Goal: Use online tool/utility: Utilize a website feature to perform a specific function

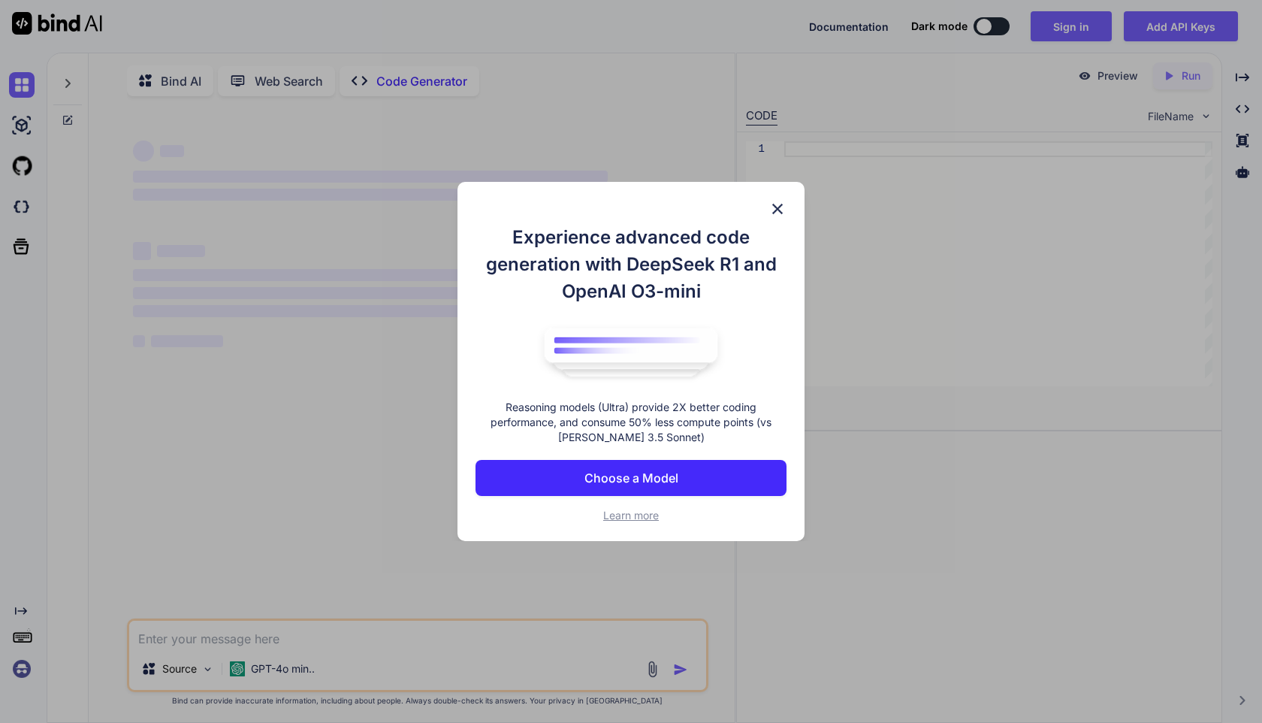
type textarea "x"
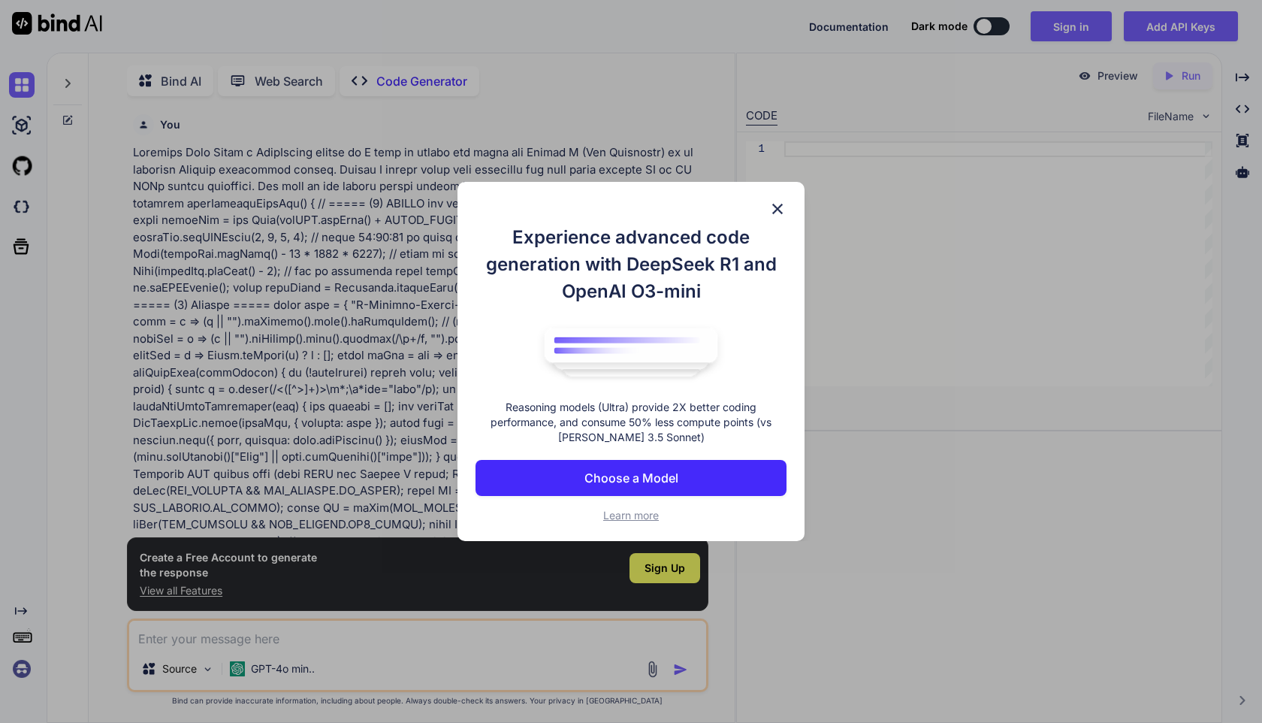
scroll to position [6, 0]
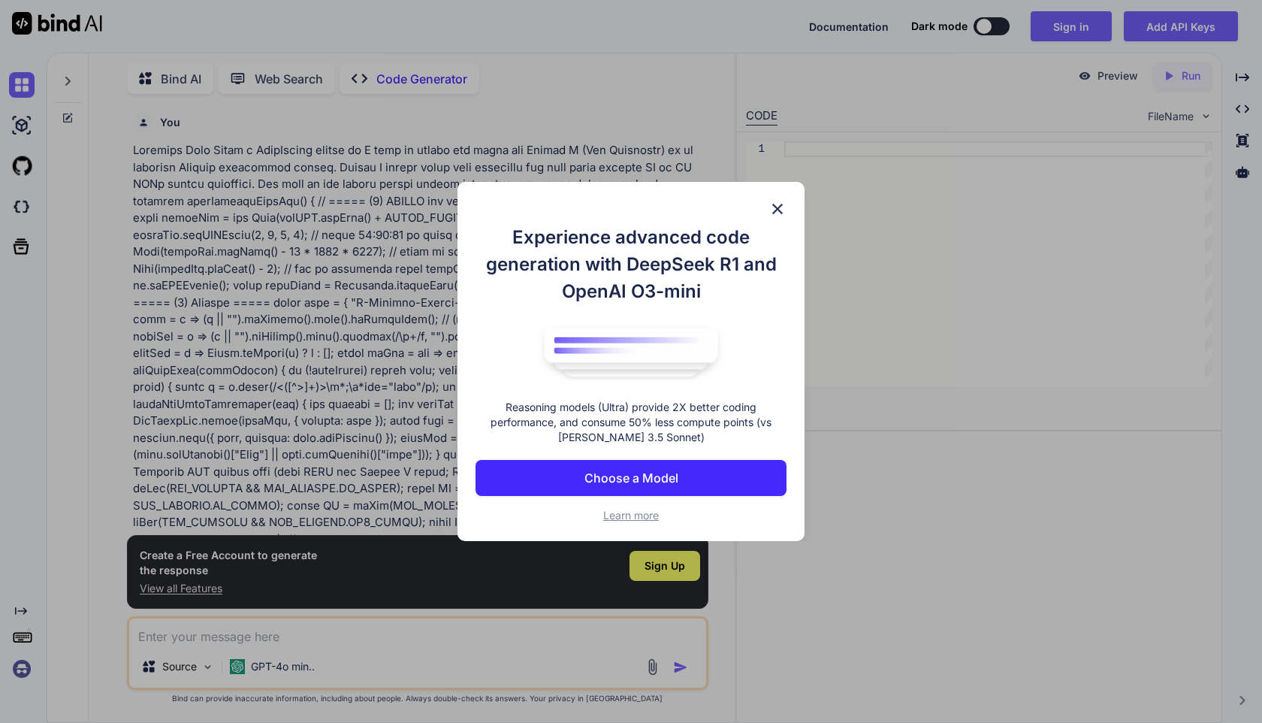
click at [768, 205] on div "Experience advanced code generation with DeepSeek R1 and OpenAI O3-mini Reasoni…" at bounding box center [631, 361] width 347 height 359
click at [779, 207] on img at bounding box center [778, 209] width 18 height 18
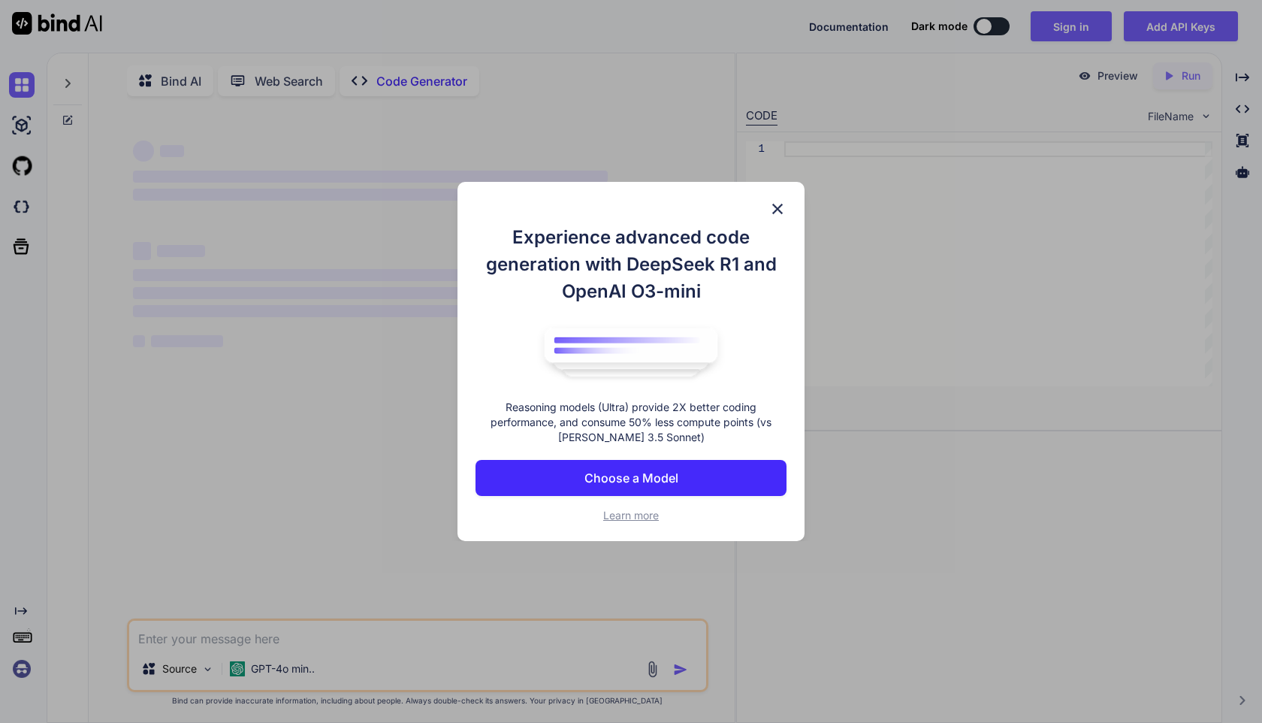
click at [783, 207] on img at bounding box center [778, 209] width 18 height 18
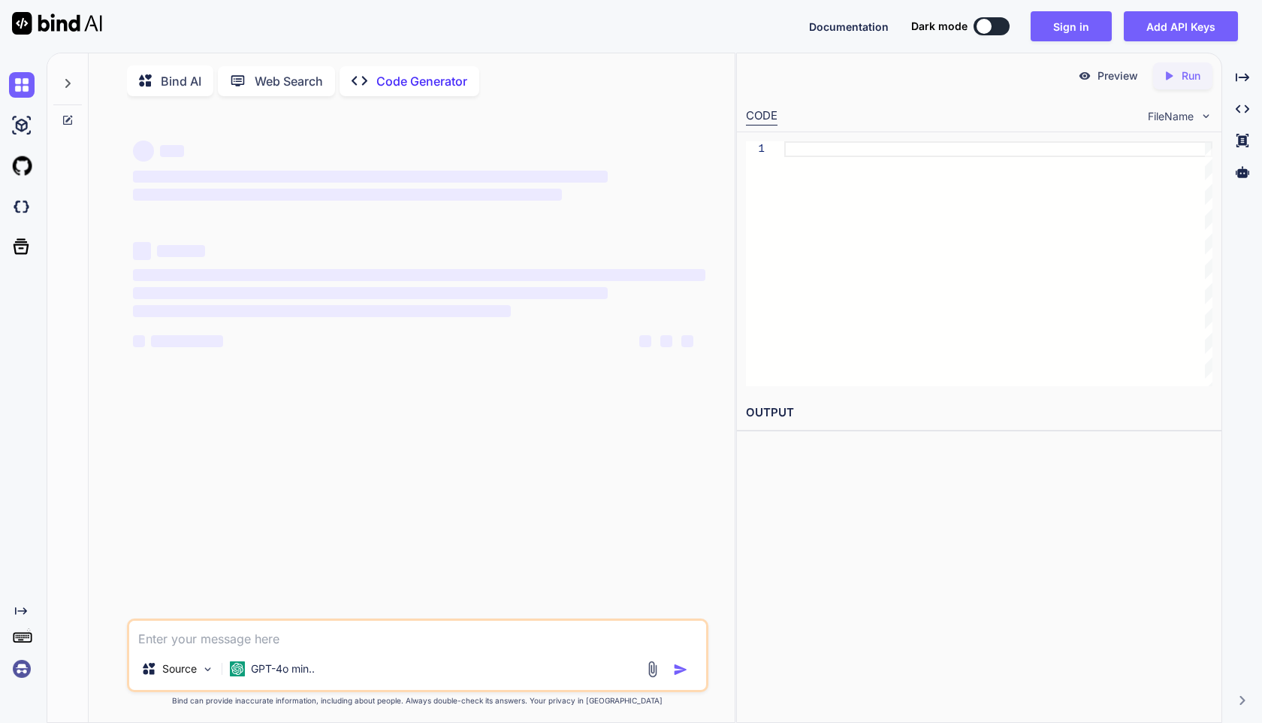
type textarea "x"
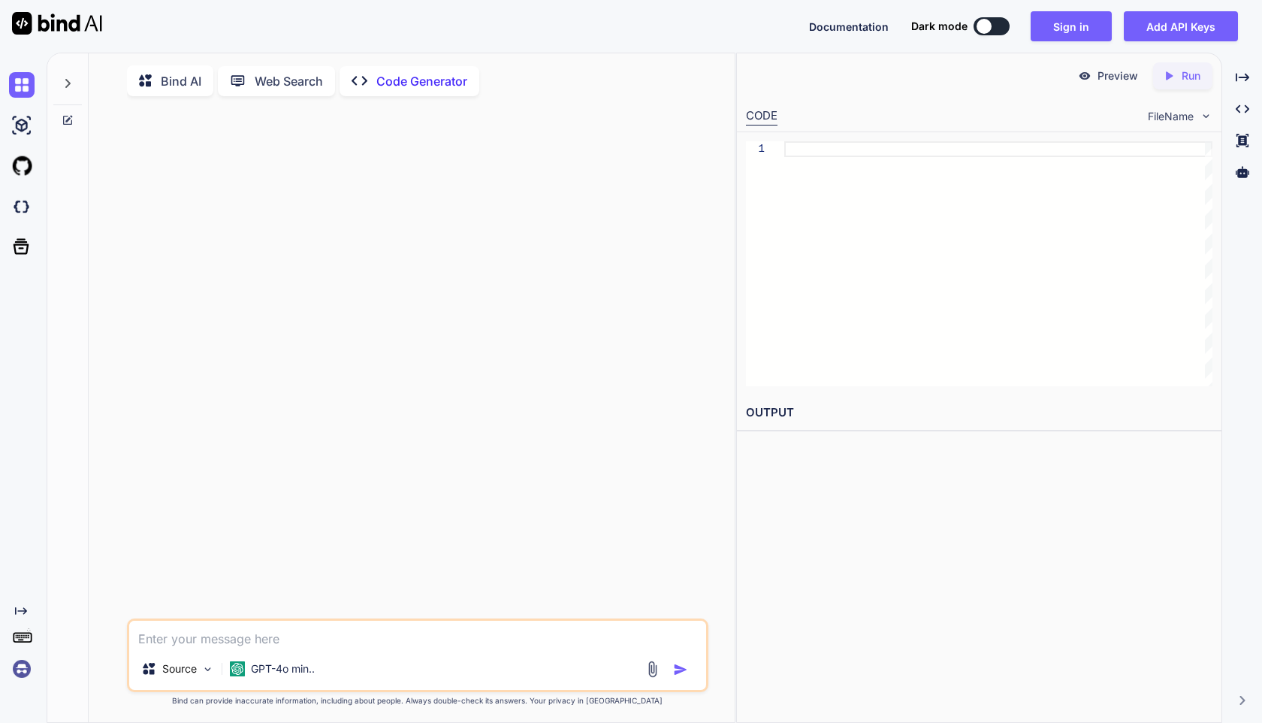
click at [231, 652] on div "Source GPT-4o min.." at bounding box center [417, 655] width 581 height 74
click at [237, 641] on textarea at bounding box center [417, 634] width 576 height 27
paste textarea "I want to update the logic for Column X (New Customers) in my existing Shopify …"
type textarea "I want to update the logic for Column X (New Customers) in my existing Shopify …"
type textarea "x"
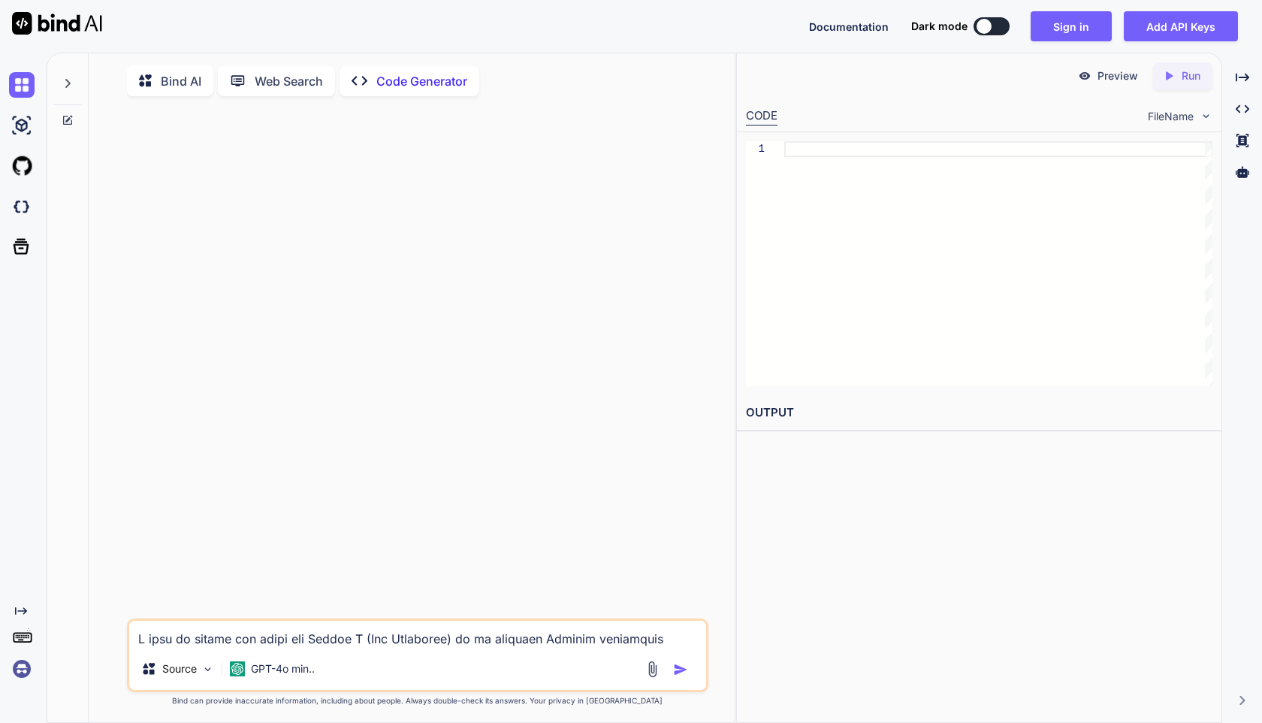
scroll to position [3733, 0]
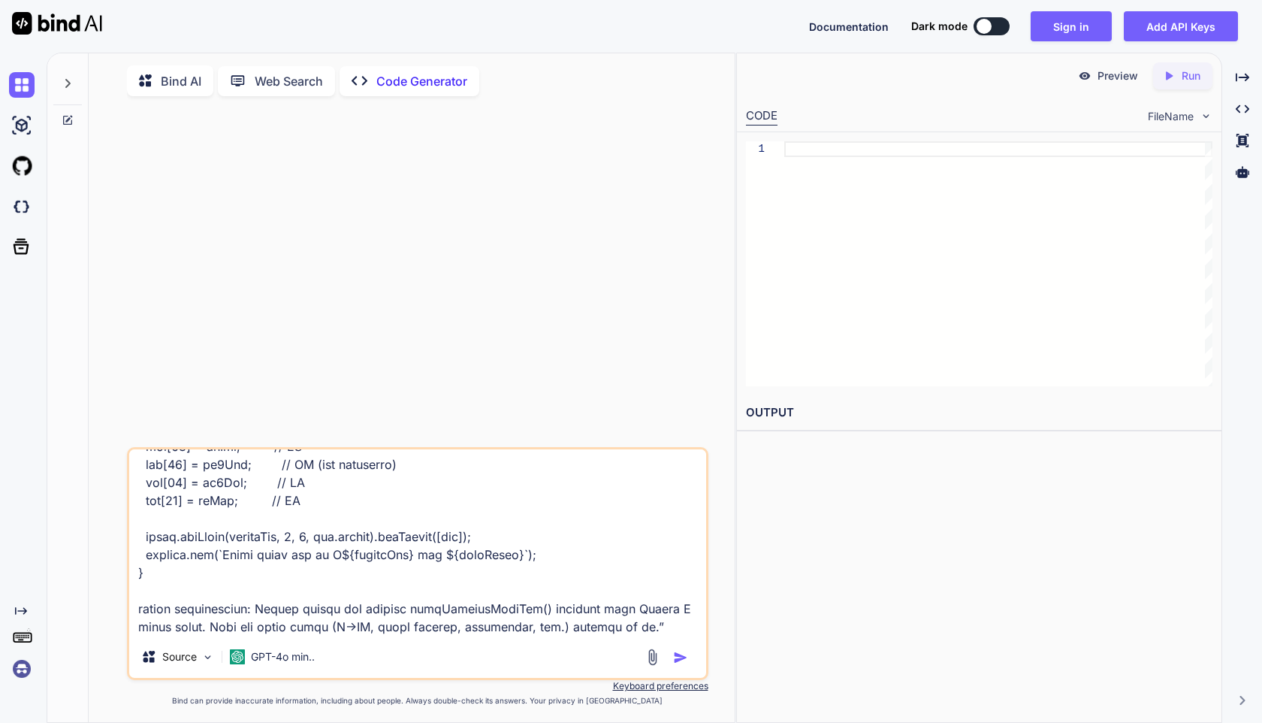
type textarea "I want to update the logic for Column X (New Customers) in my existing Shopify …"
click at [680, 661] on img "button" at bounding box center [680, 657] width 15 height 15
type textarea "x"
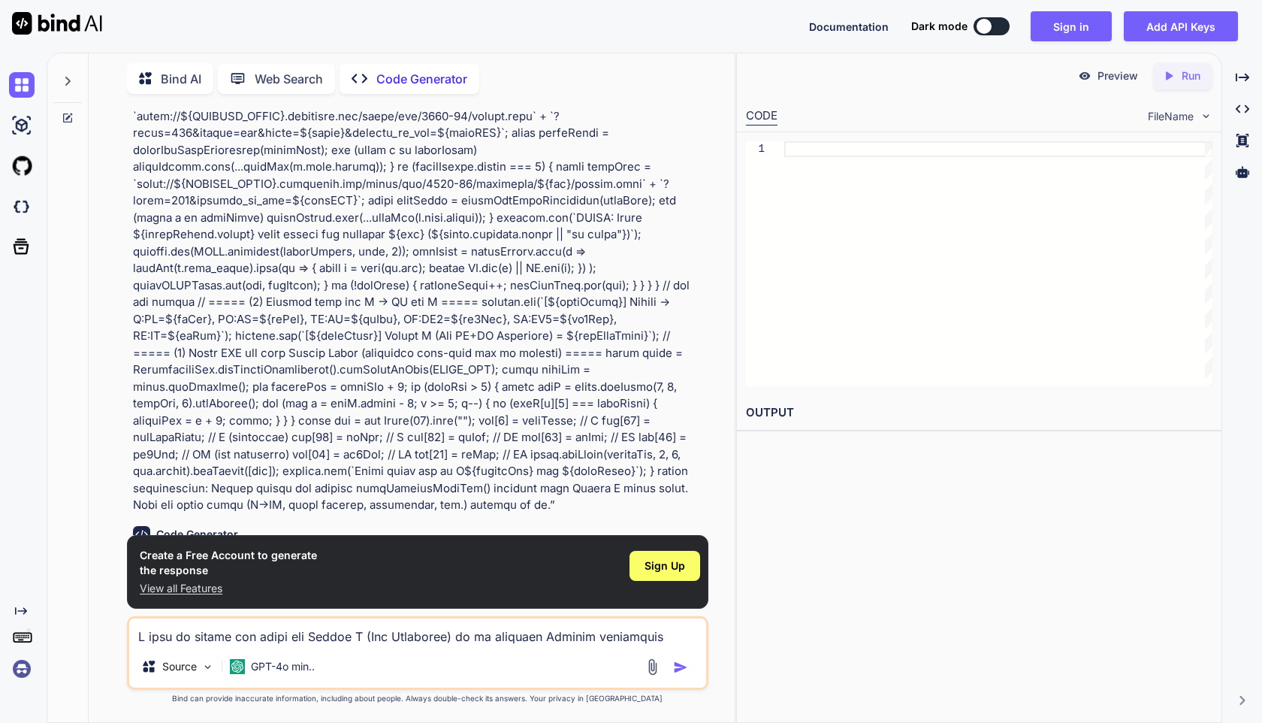
scroll to position [1014, 0]
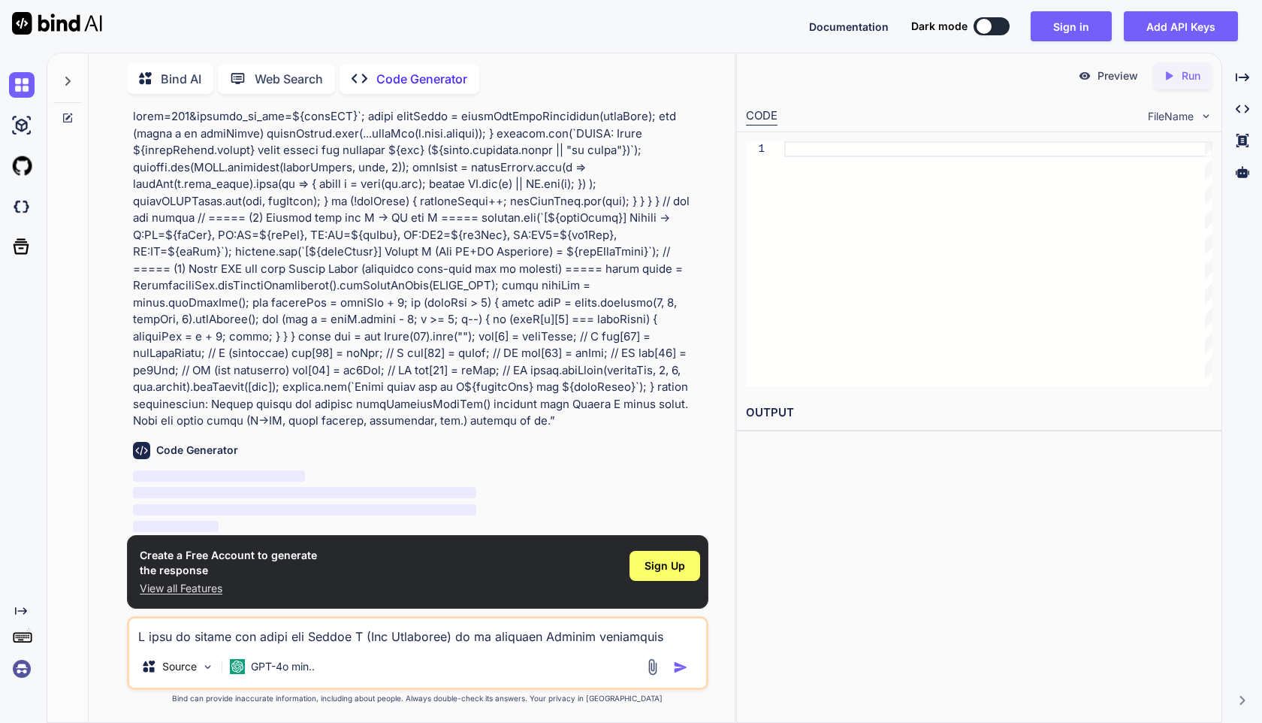
click at [983, 36] on div "Documentation Dark mode Sign in Add API Keys Created with Pixso." at bounding box center [1029, 26] width 441 height 30
click at [983, 35] on div "Documentation Dark mode Sign in Add API Keys Created with Pixso." at bounding box center [1029, 26] width 441 height 30
click at [992, 26] on div at bounding box center [984, 26] width 15 height 15
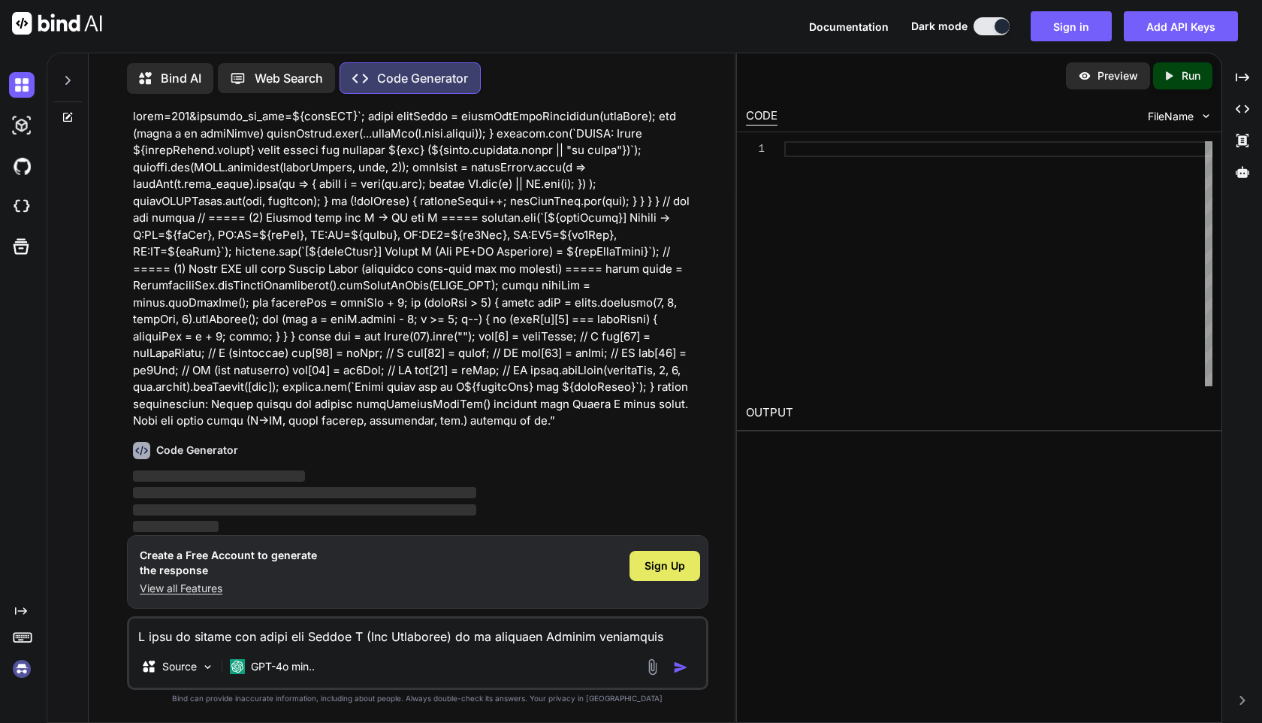
click at [671, 569] on span "Sign Up" at bounding box center [665, 565] width 41 height 15
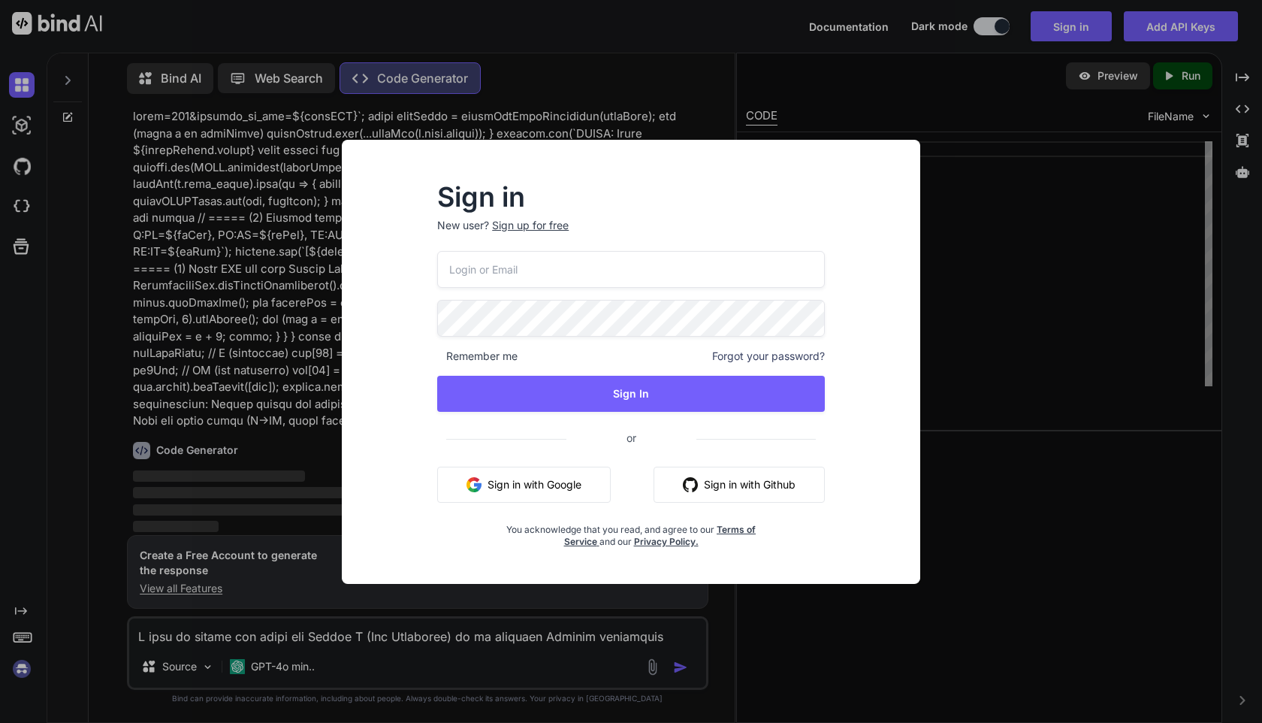
click at [560, 487] on button "Sign in with Google" at bounding box center [524, 485] width 174 height 36
click at [956, 451] on div "Sign in New user? Sign up for free Remember me Forgot your password? Sign In or…" at bounding box center [631, 361] width 1262 height 723
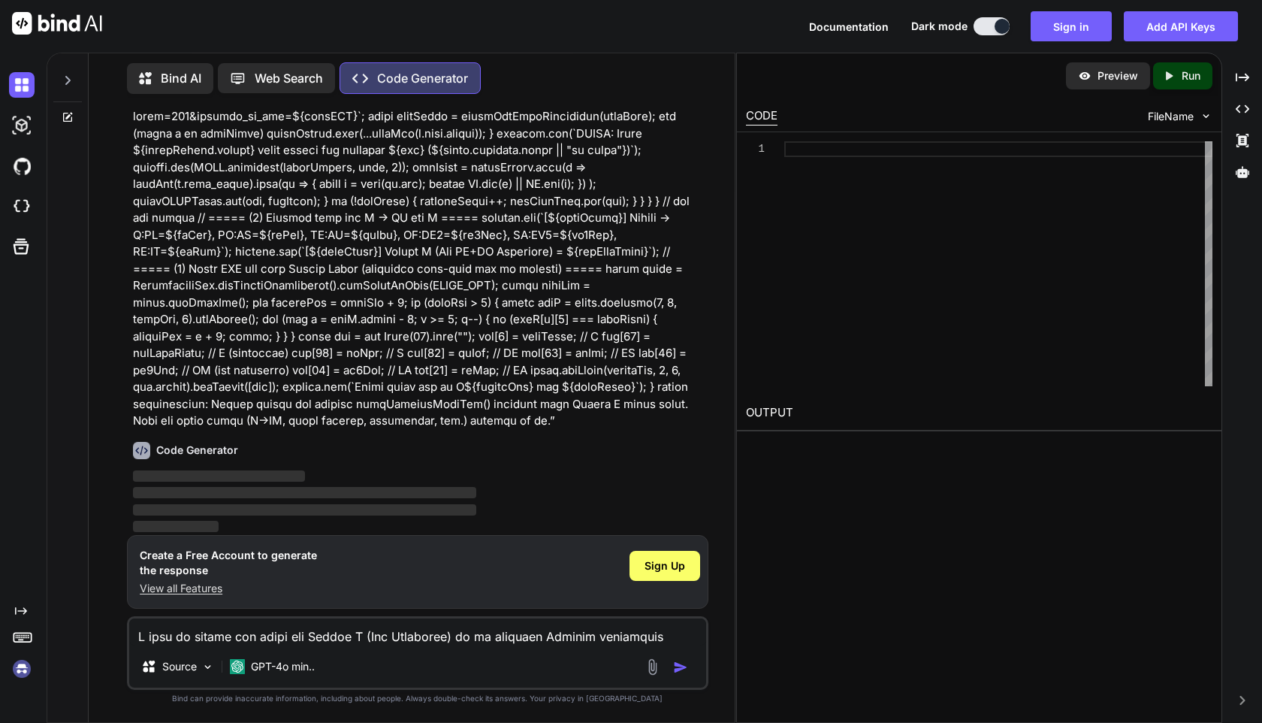
click at [261, 639] on textarea at bounding box center [417, 631] width 576 height 27
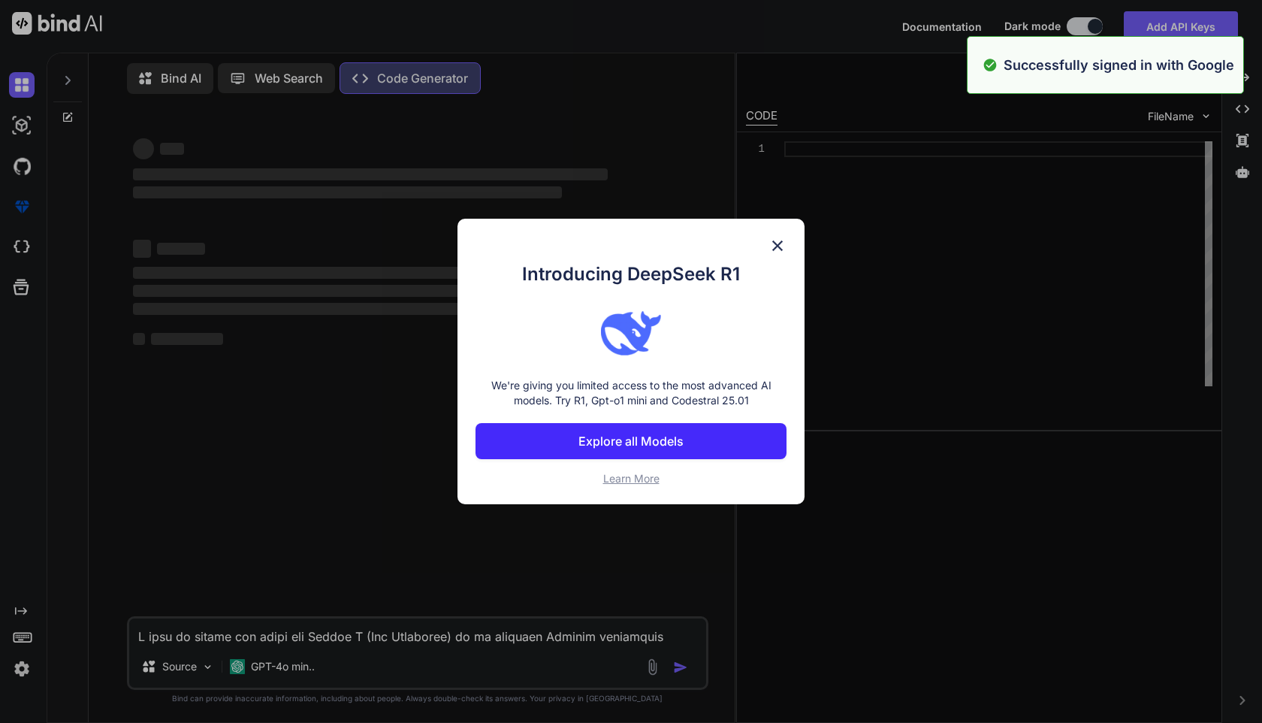
scroll to position [0, 0]
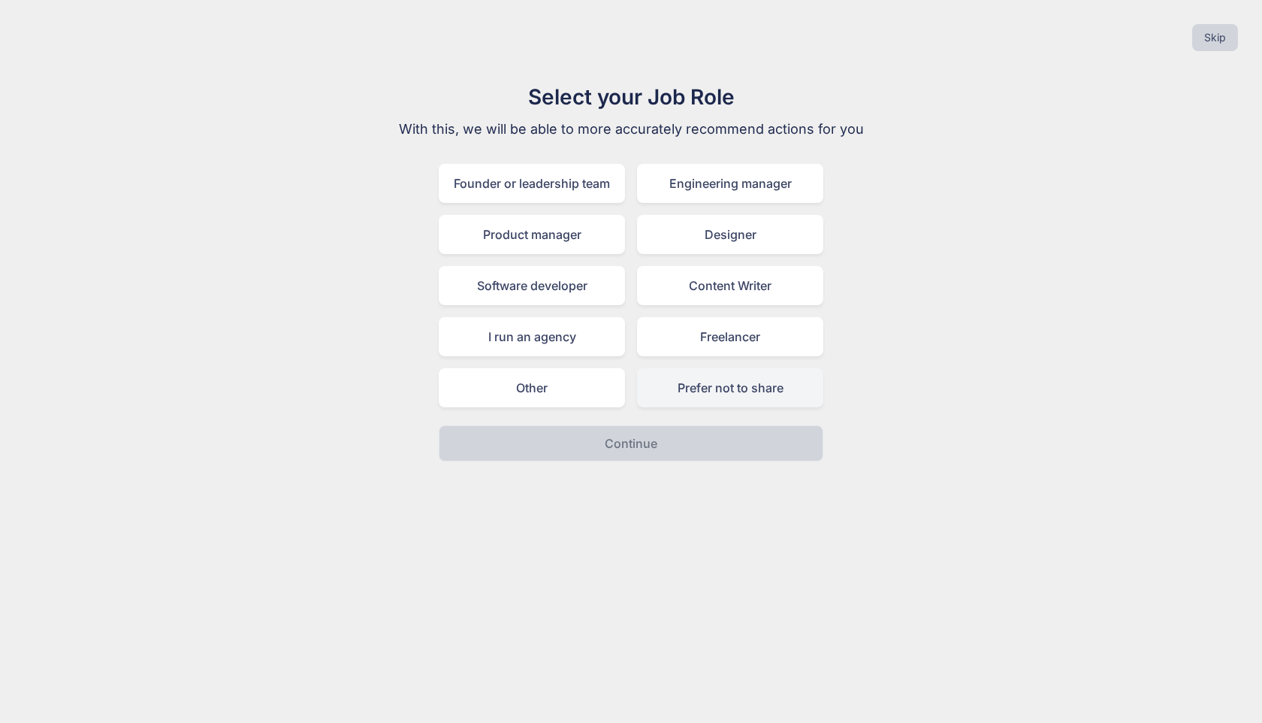
click at [702, 394] on div "Prefer not to share" at bounding box center [730, 387] width 186 height 39
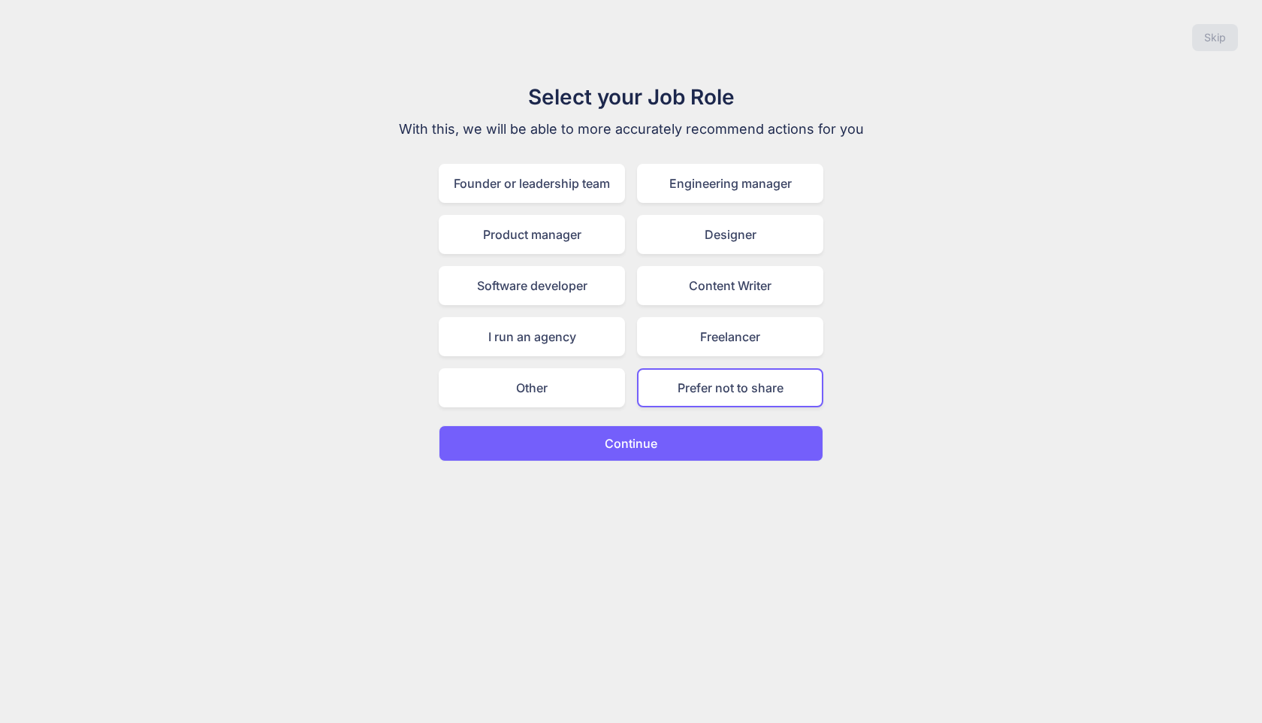
click at [695, 432] on button "Continue" at bounding box center [631, 443] width 385 height 36
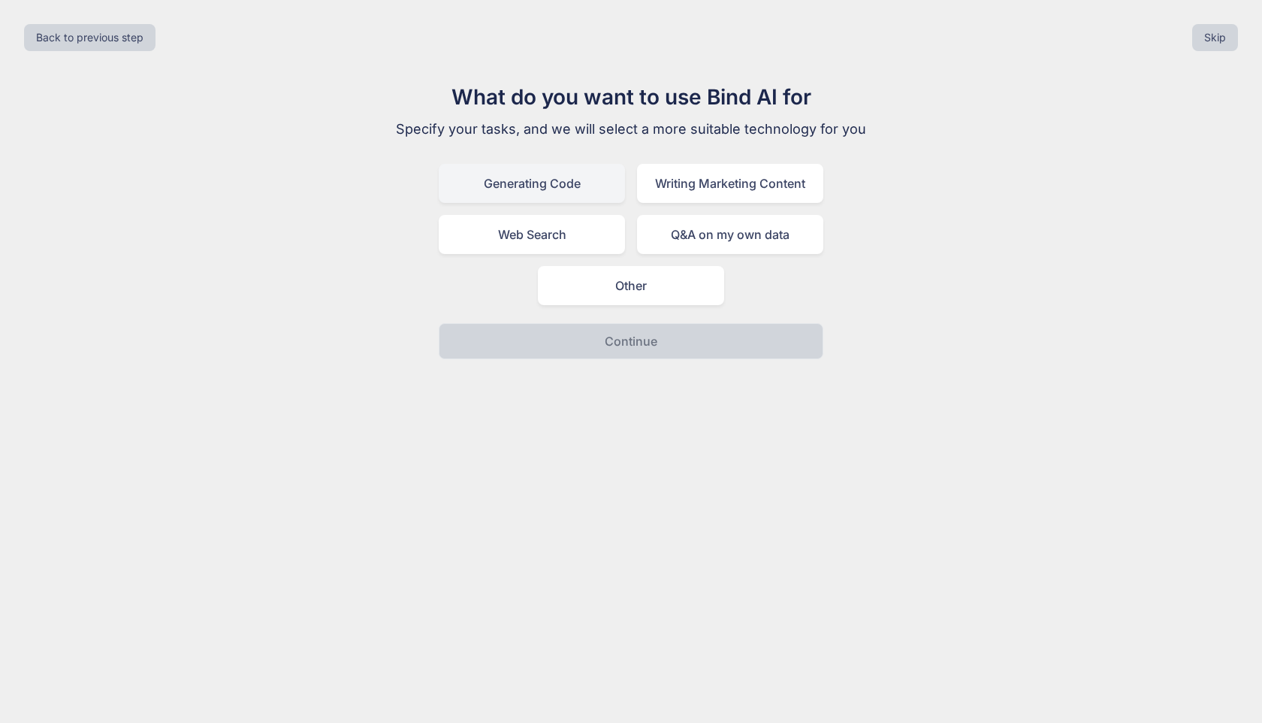
click at [563, 189] on div "Generating Code" at bounding box center [532, 183] width 186 height 39
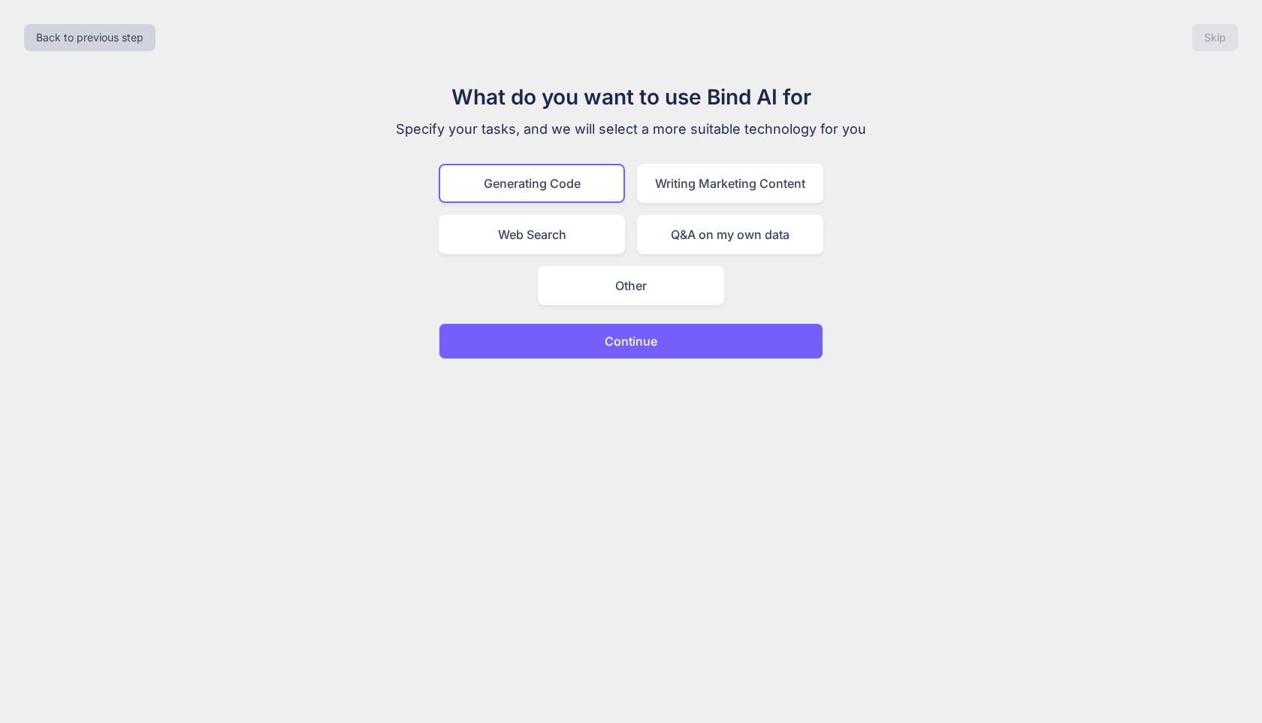
click at [609, 339] on p "Continue" at bounding box center [631, 341] width 53 height 18
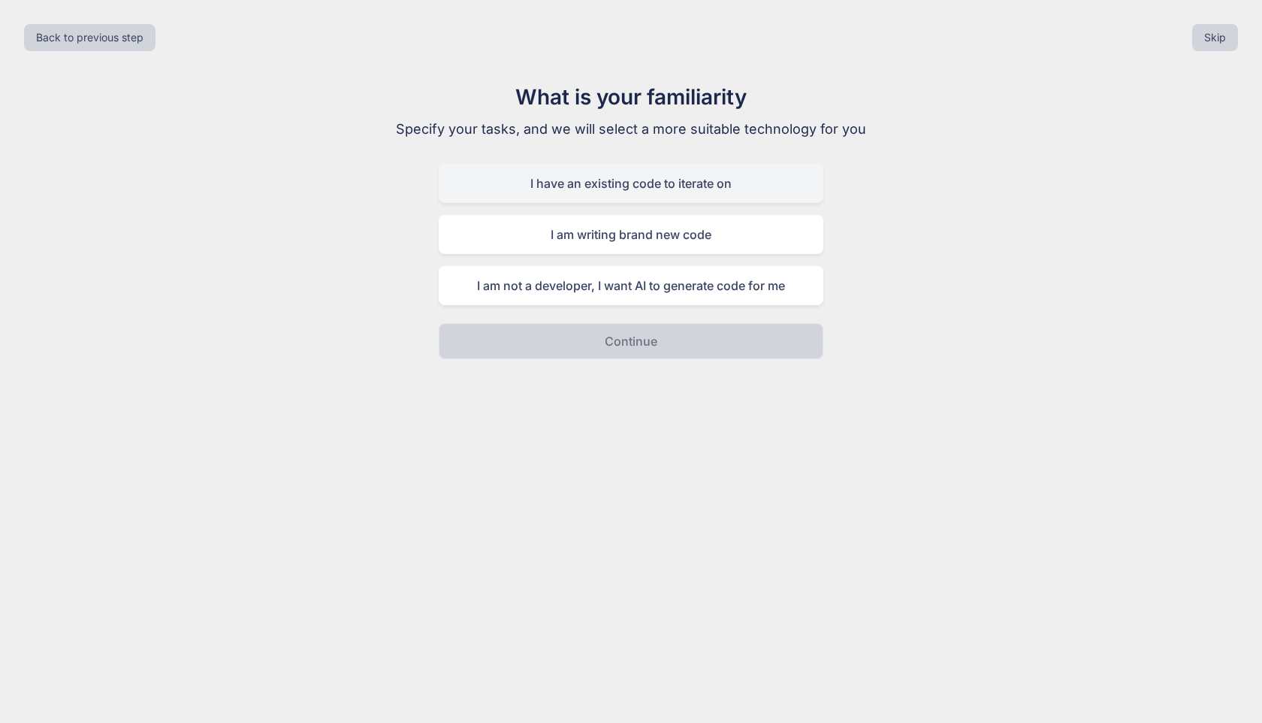
click at [652, 190] on div "I have an existing code to iterate on" at bounding box center [631, 183] width 385 height 39
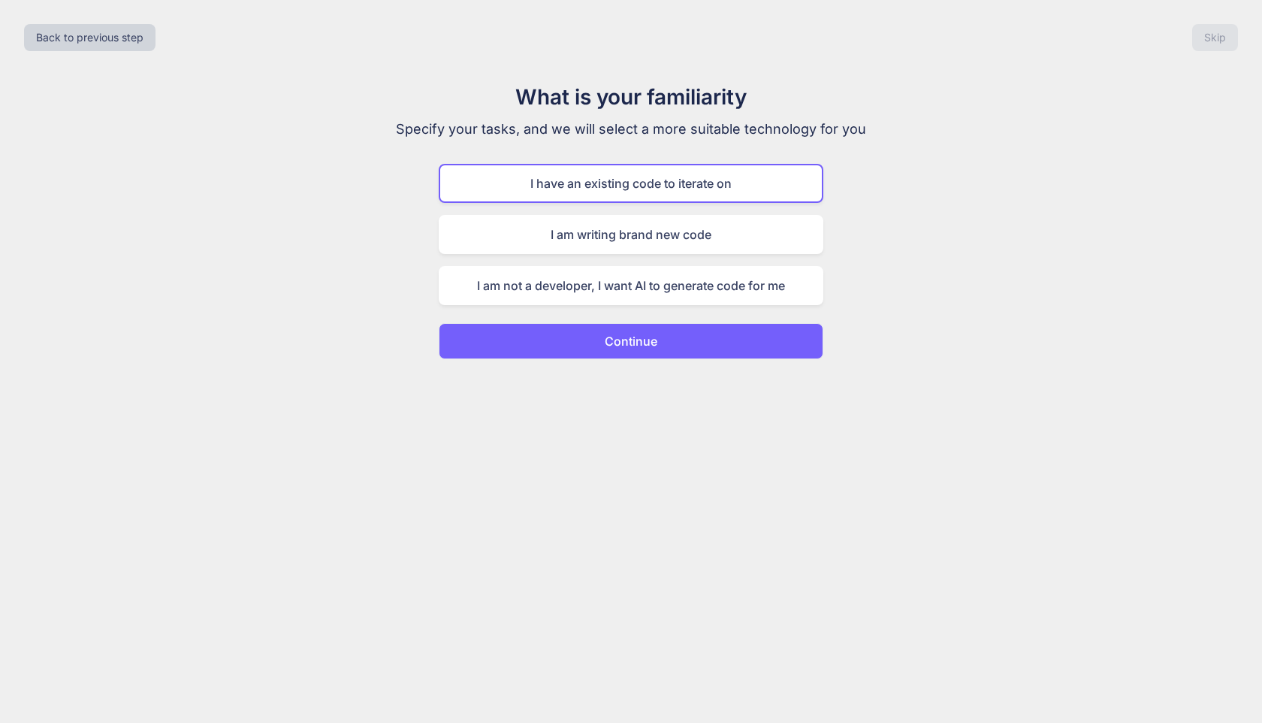
click at [660, 346] on button "Continue" at bounding box center [631, 341] width 385 height 36
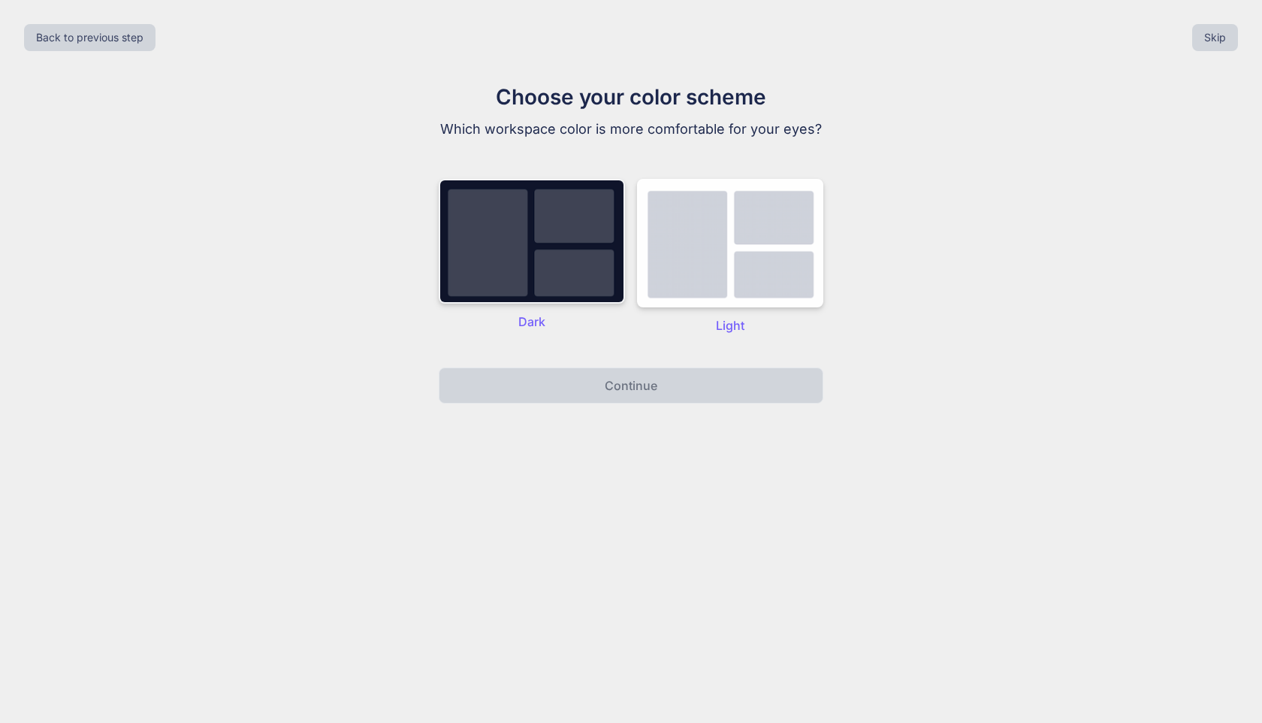
click at [579, 278] on img at bounding box center [532, 241] width 186 height 125
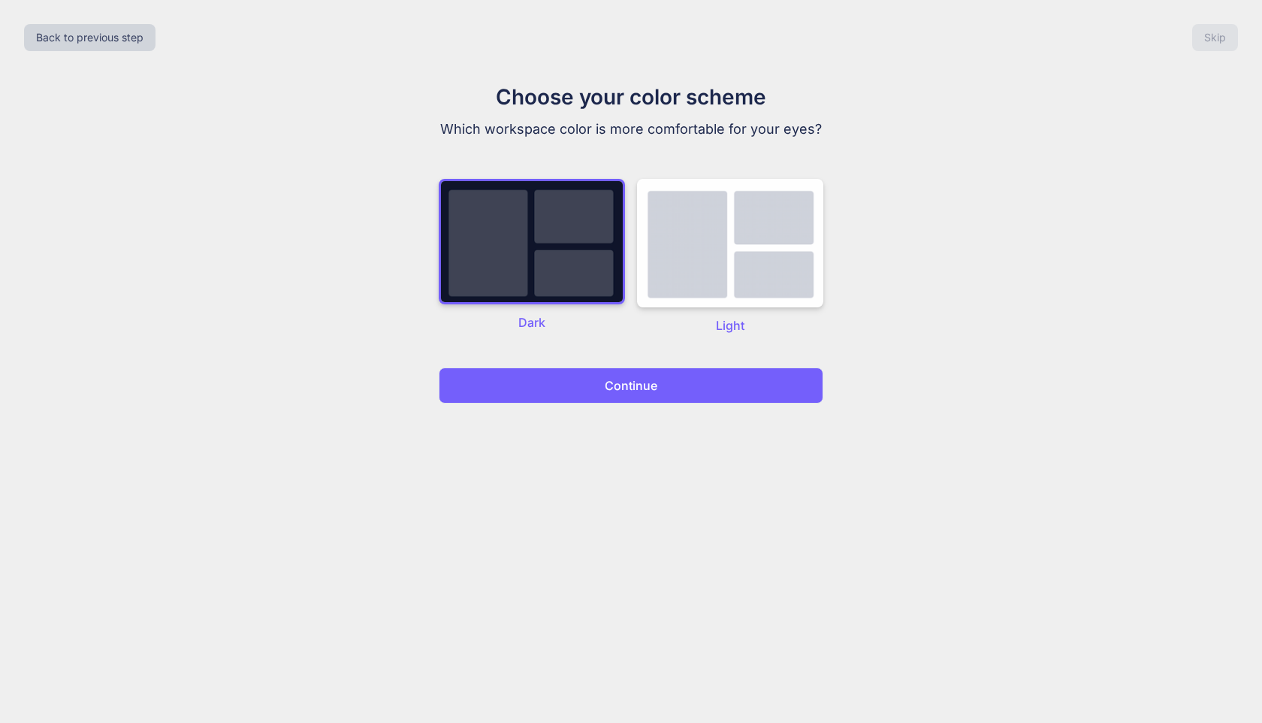
click at [630, 384] on p "Continue" at bounding box center [631, 385] width 53 height 18
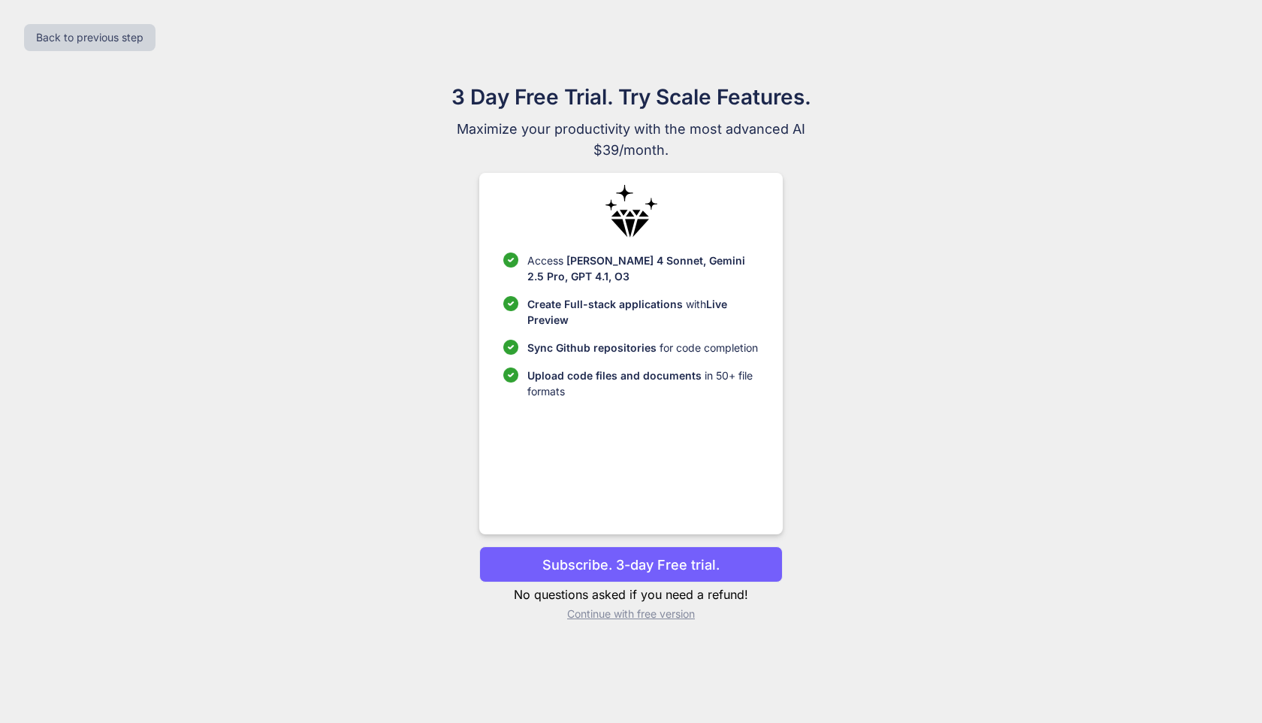
click at [630, 384] on p "Upload code files and documents in 50+ file formats" at bounding box center [642, 383] width 231 height 32
click at [640, 618] on p "Continue with free version" at bounding box center [630, 613] width 303 height 15
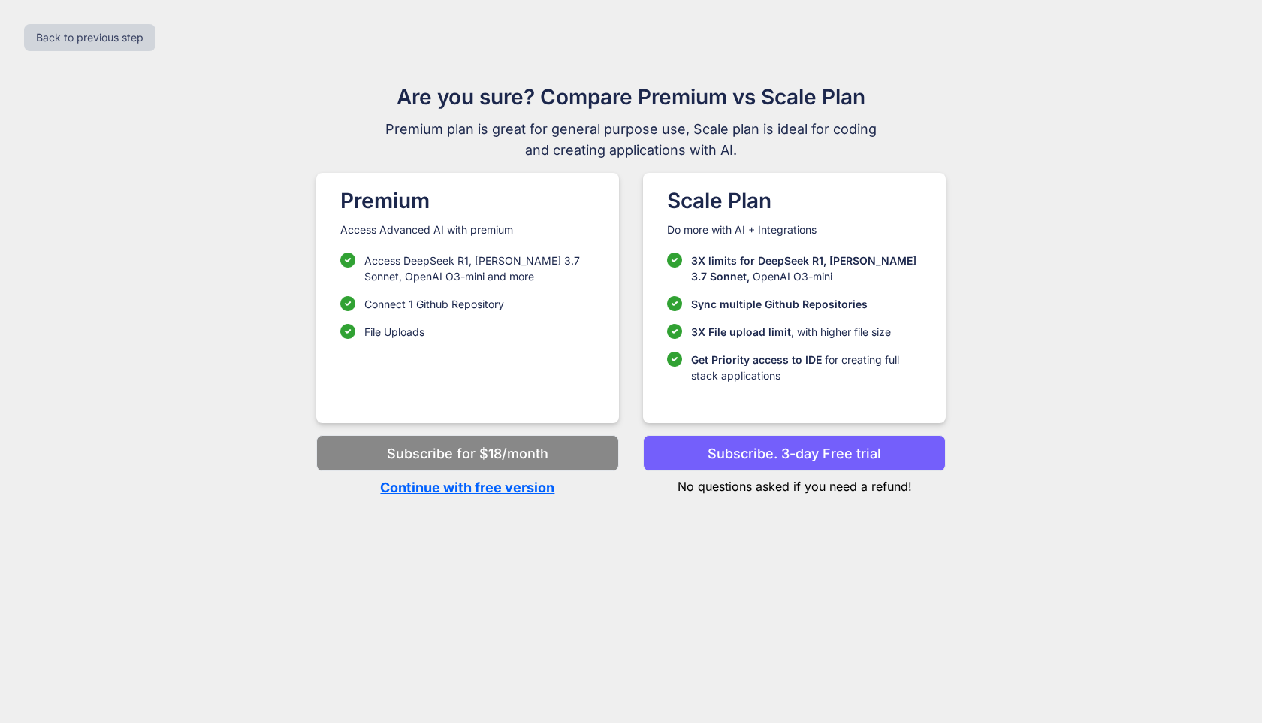
click at [510, 490] on p "Continue with free version" at bounding box center [467, 487] width 303 height 20
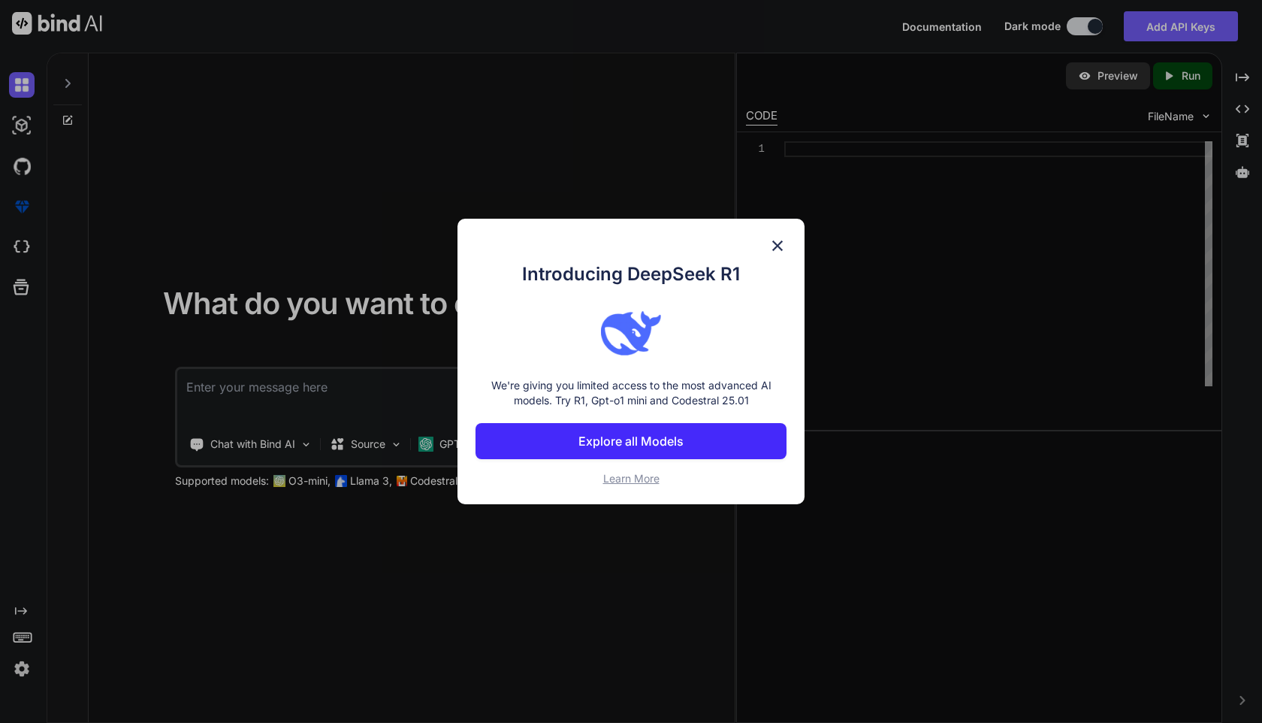
click at [781, 245] on img at bounding box center [778, 246] width 18 height 18
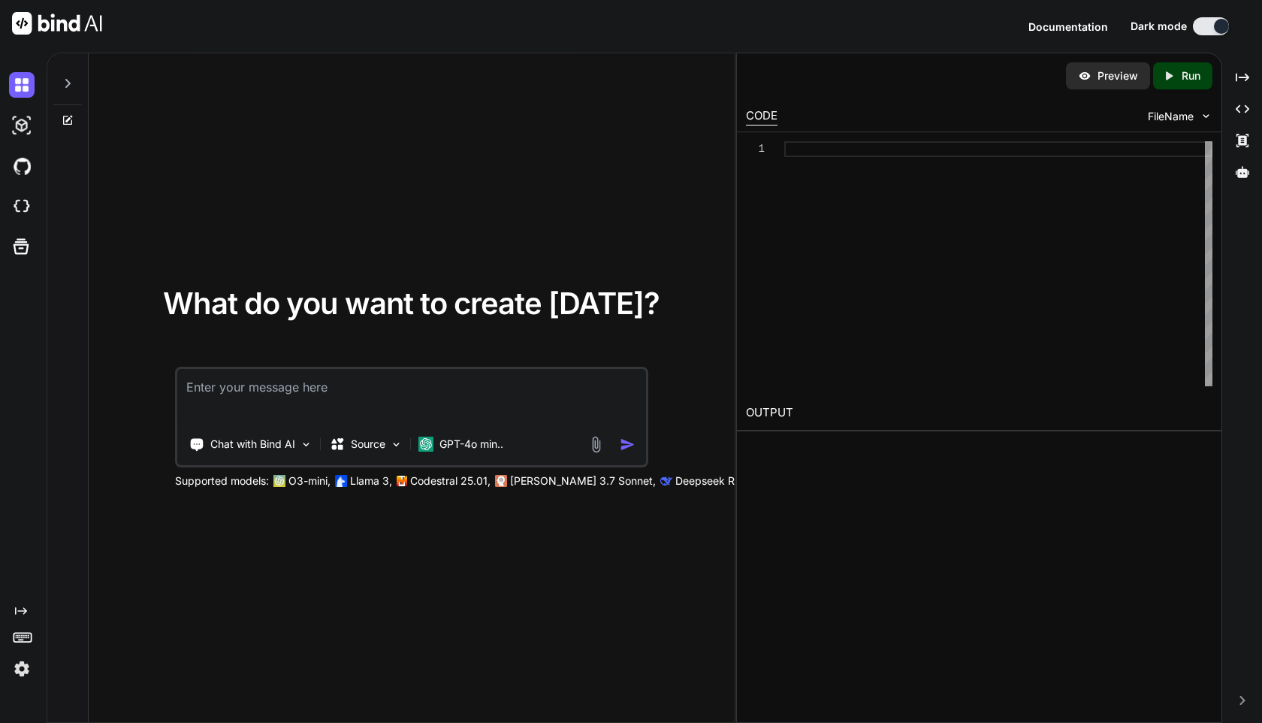
click at [321, 393] on textarea at bounding box center [411, 397] width 469 height 56
type textarea "v"
paste textarea "I want to update the logic for Column X (New Customers) in my existing Shopify …"
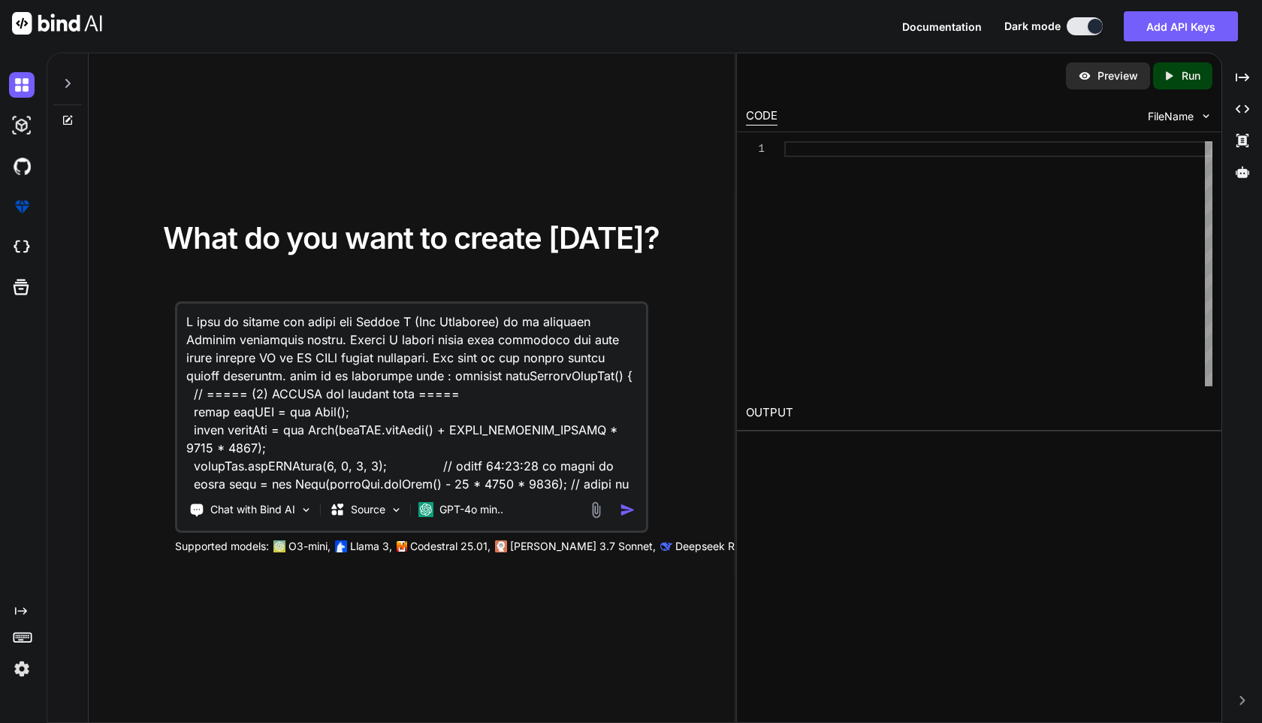
scroll to position [4022, 0]
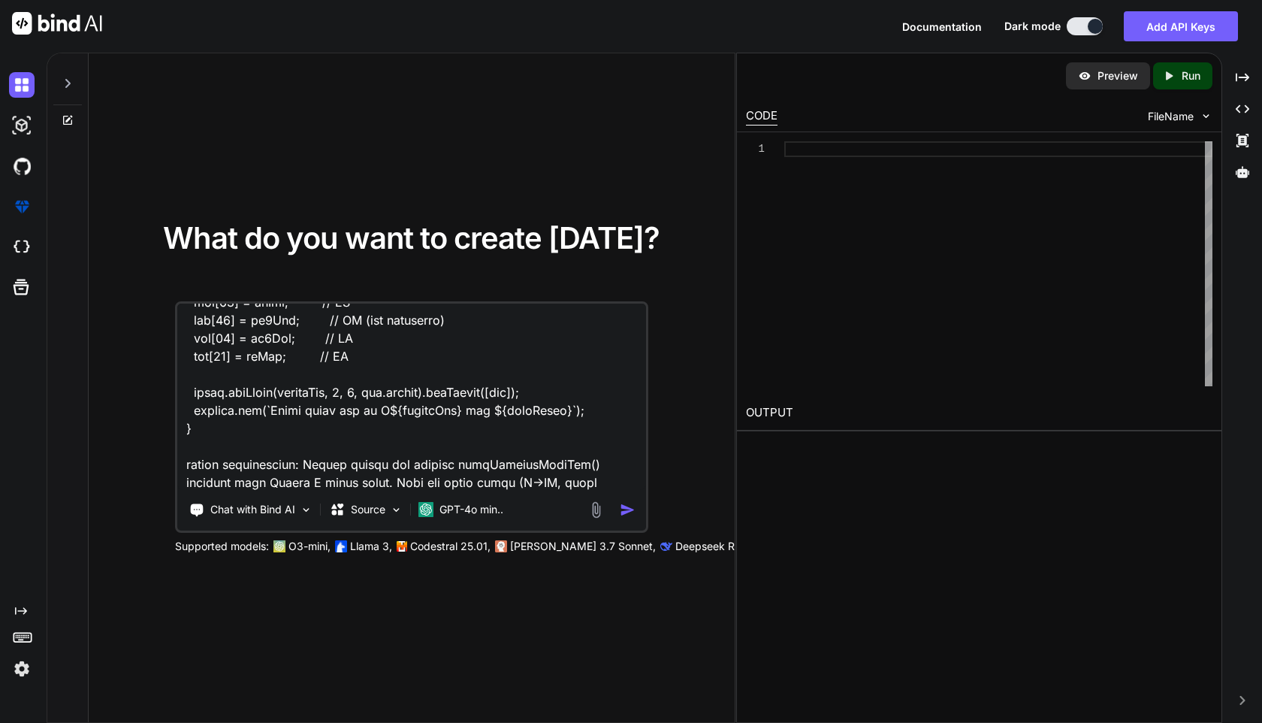
type textarea "I want to update the logic for Column X (New Customers) in my existing Shopify …"
click at [627, 511] on img "button" at bounding box center [628, 510] width 16 height 16
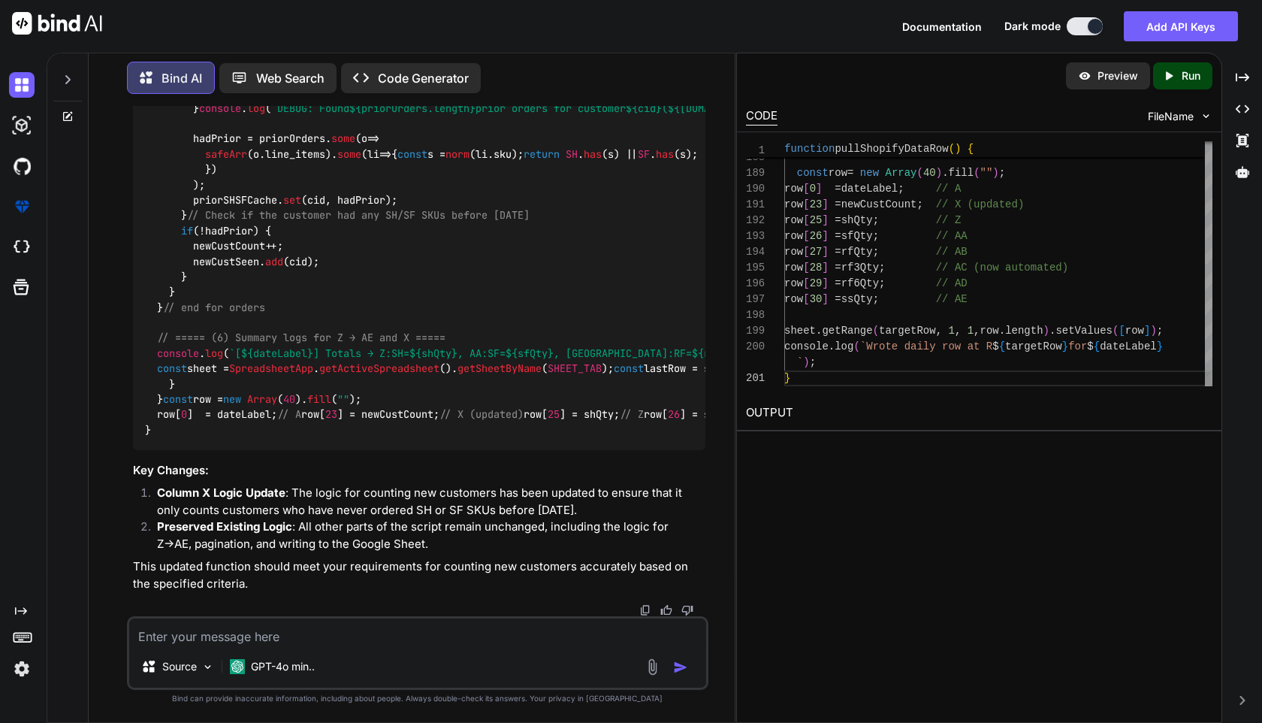
scroll to position [110, 0]
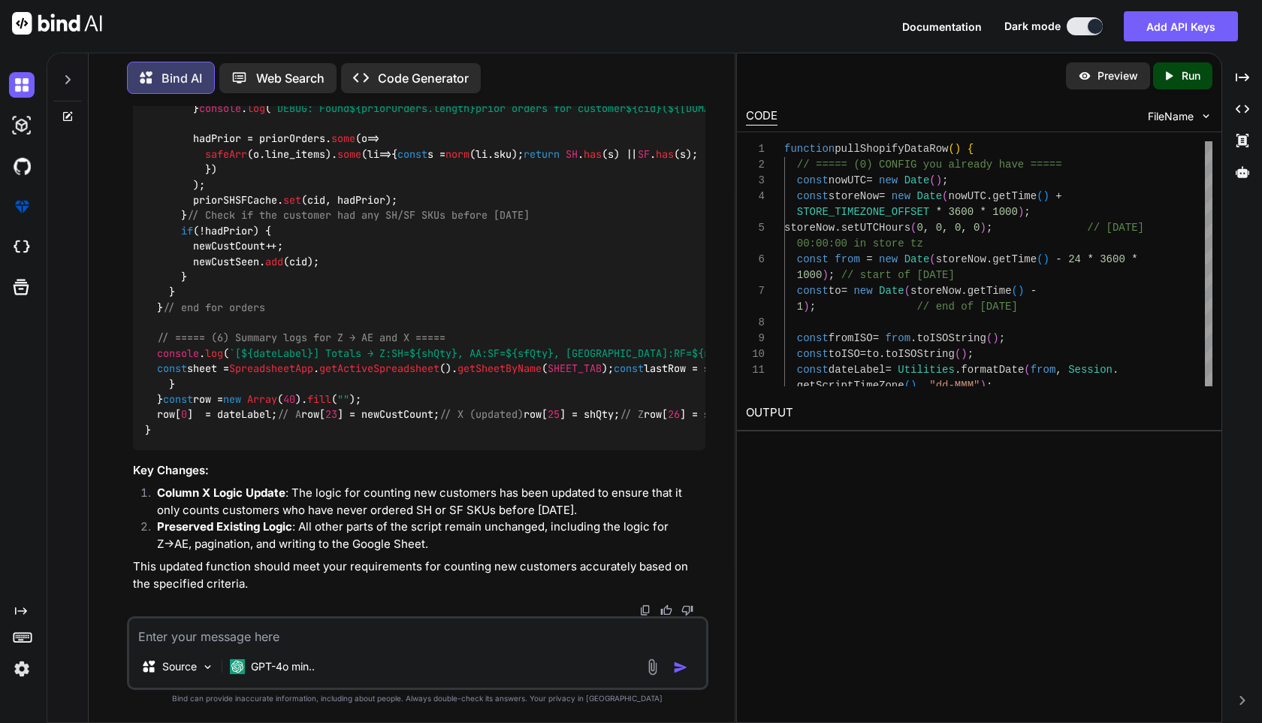
click at [445, 638] on textarea at bounding box center [417, 631] width 576 height 27
click at [267, 630] on textarea at bounding box center [417, 631] width 576 height 27
type textarea "v"
paste textarea "promt for new customer : // ===== Column X logic (Updated to match Shopify 'New…"
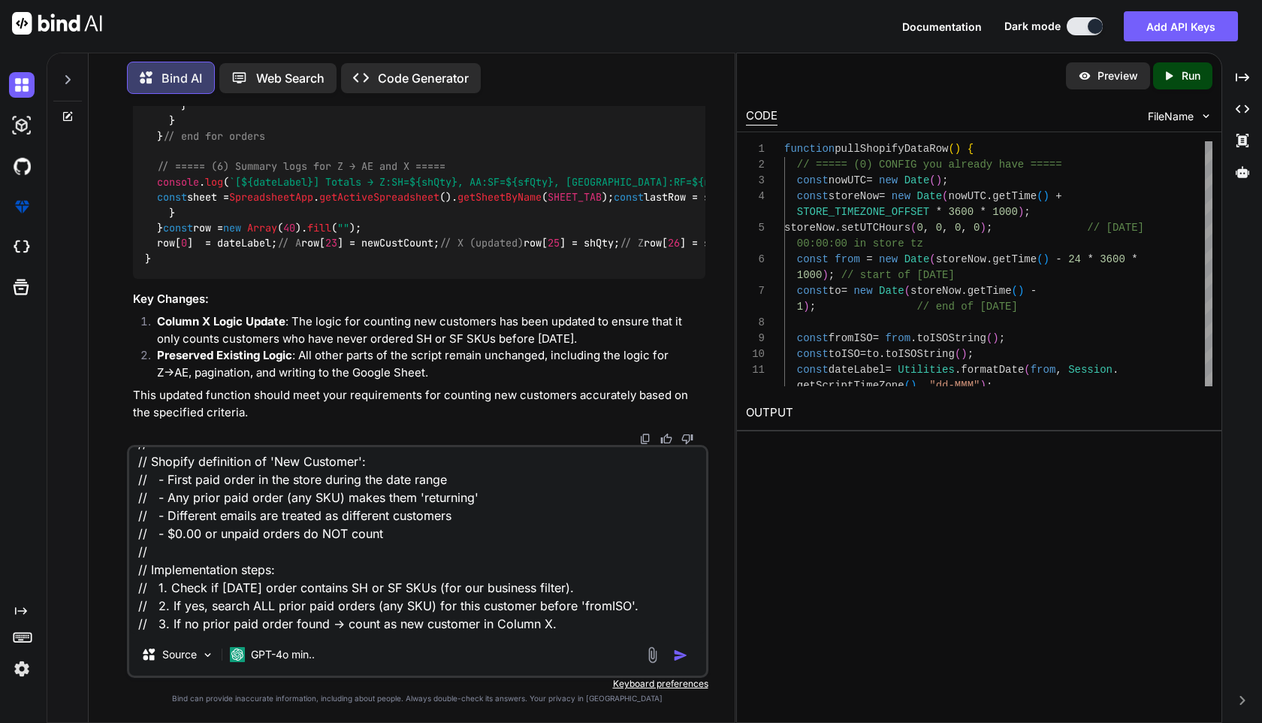
scroll to position [111, 0]
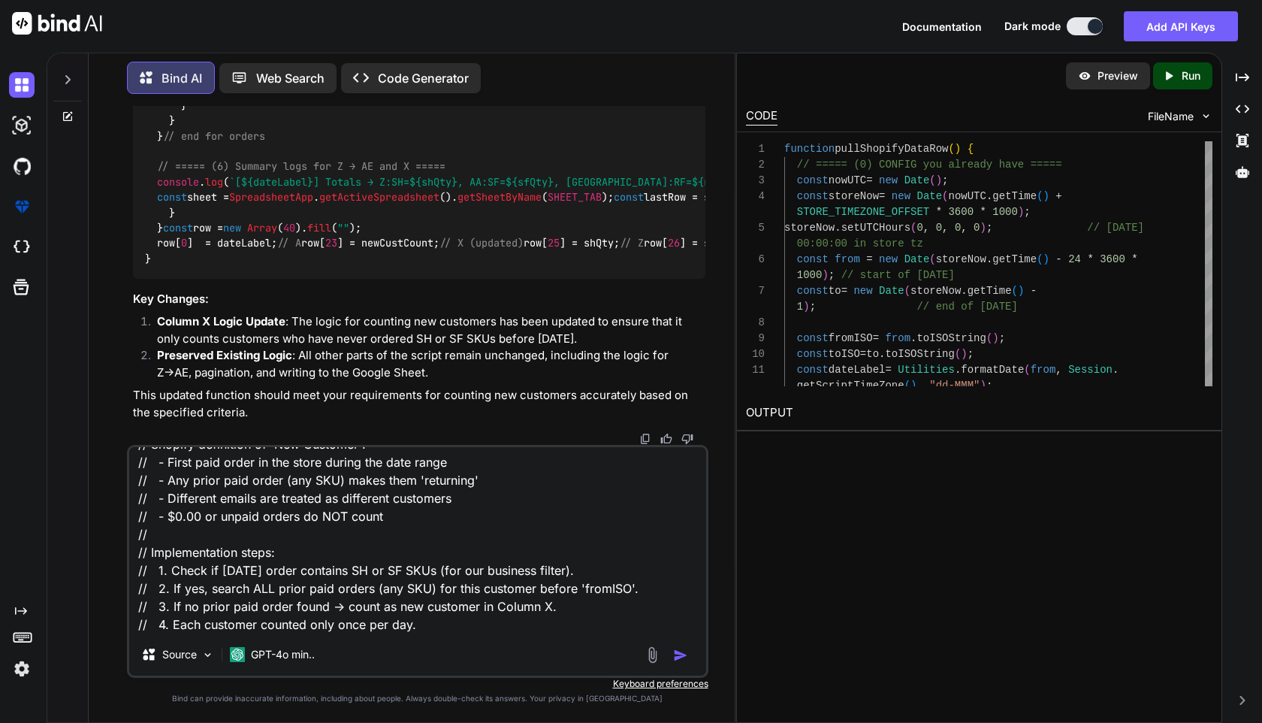
click at [467, 618] on textarea "promt for new customer : // ===== Column X logic (Updated to match Shopify 'New…" at bounding box center [417, 540] width 576 height 186
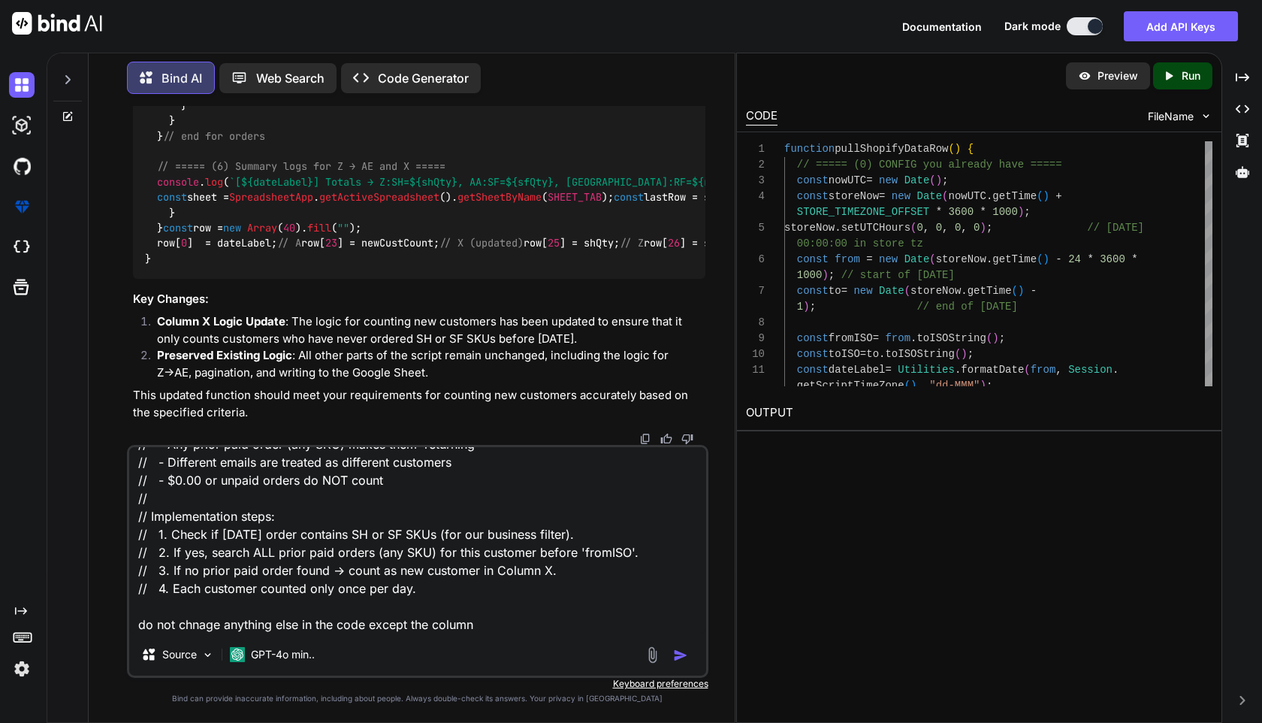
type textarea "promt for new customer : // ===== Column X logic (Updated to match Shopify 'New…"
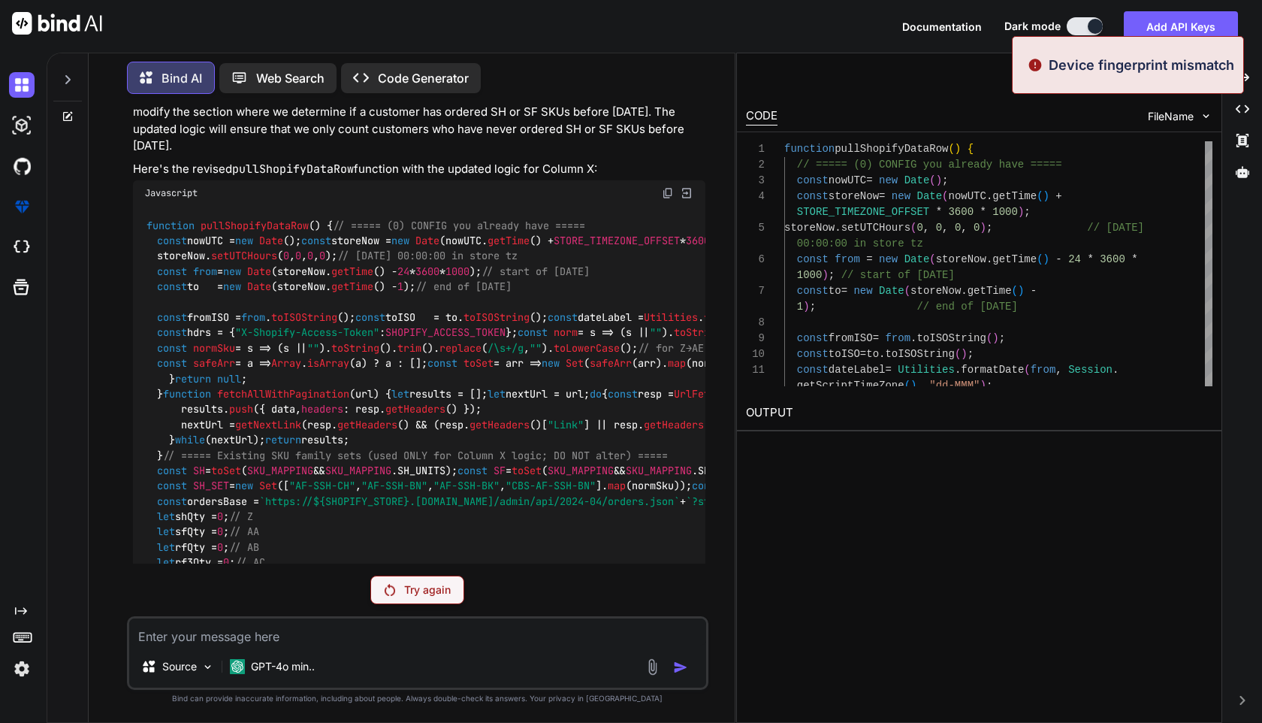
scroll to position [1337, 0]
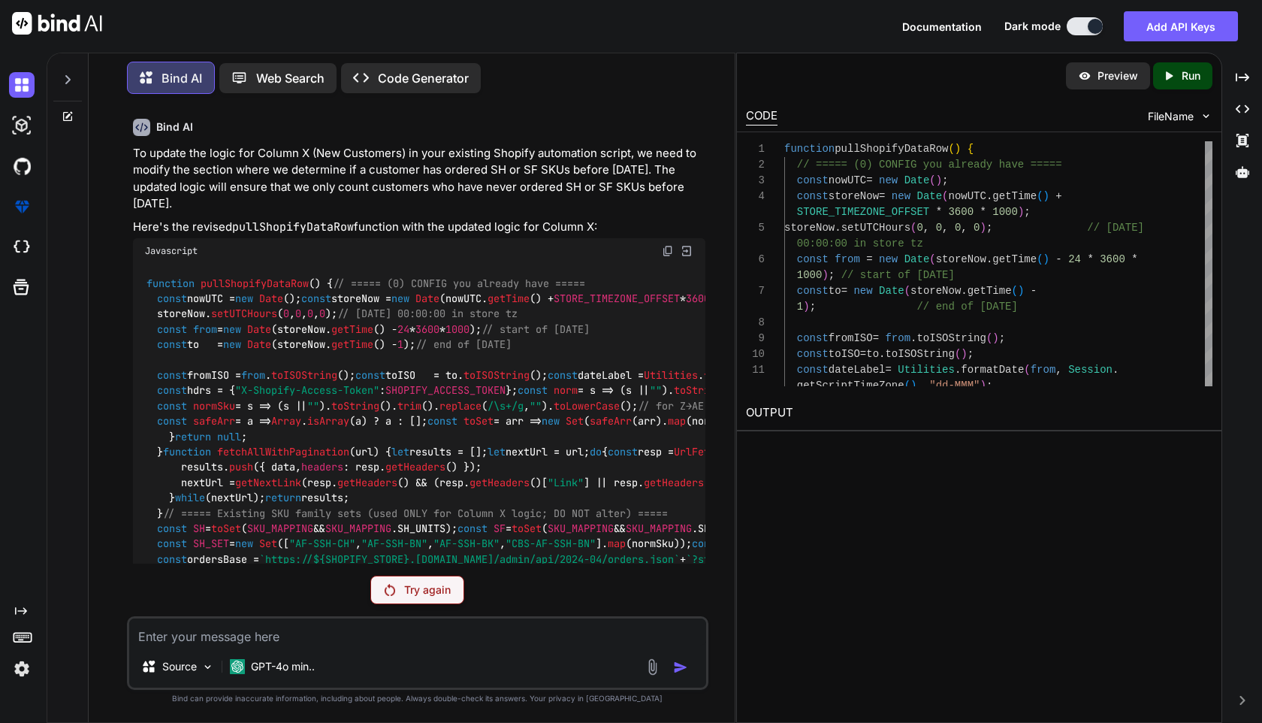
click at [423, 591] on p "Try again" at bounding box center [427, 589] width 47 height 15
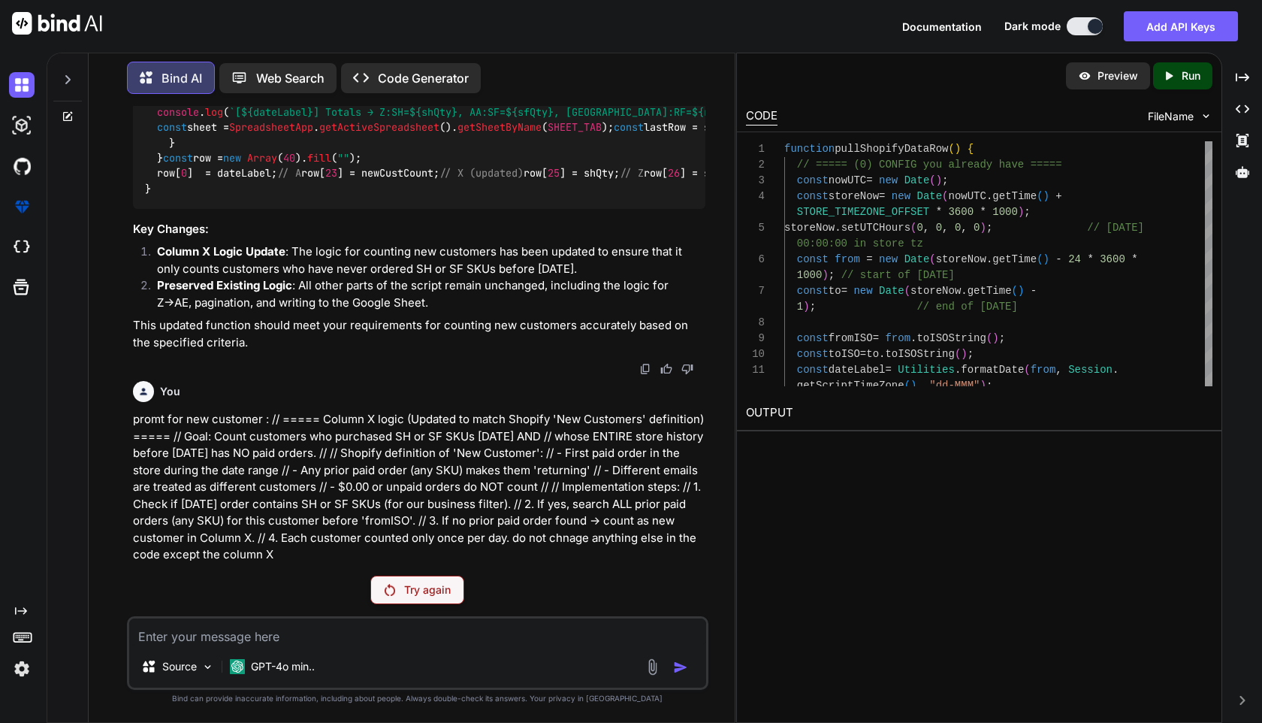
scroll to position [4500, 0]
click at [641, 372] on img at bounding box center [645, 369] width 12 height 12
drag, startPoint x: 161, startPoint y: 283, endPoint x: 198, endPoint y: 219, distance: 74.4
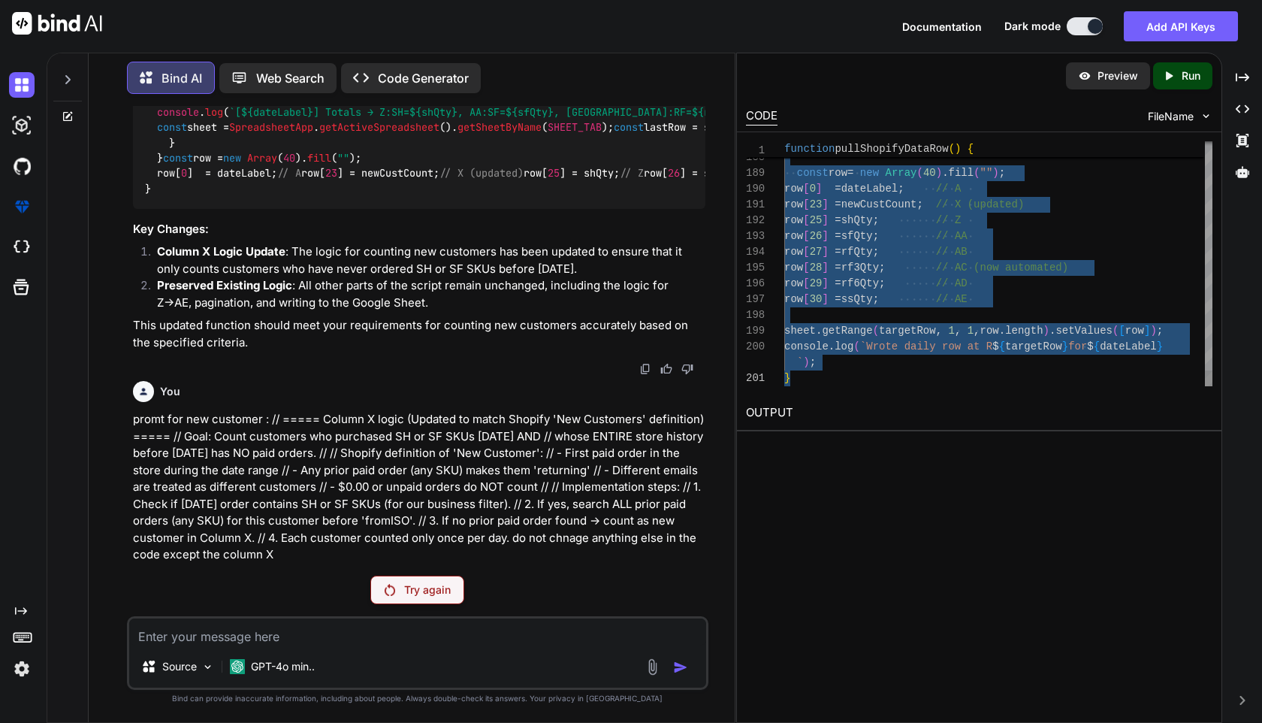
drag, startPoint x: 786, startPoint y: 143, endPoint x: 1020, endPoint y: 512, distance: 437.7
type textarea "function pullShopifyDataRow() { // ===== (0) CONFIG you already have ===== cons…"
click at [1176, 75] on icon "Created with Pixso." at bounding box center [1172, 76] width 20 height 14
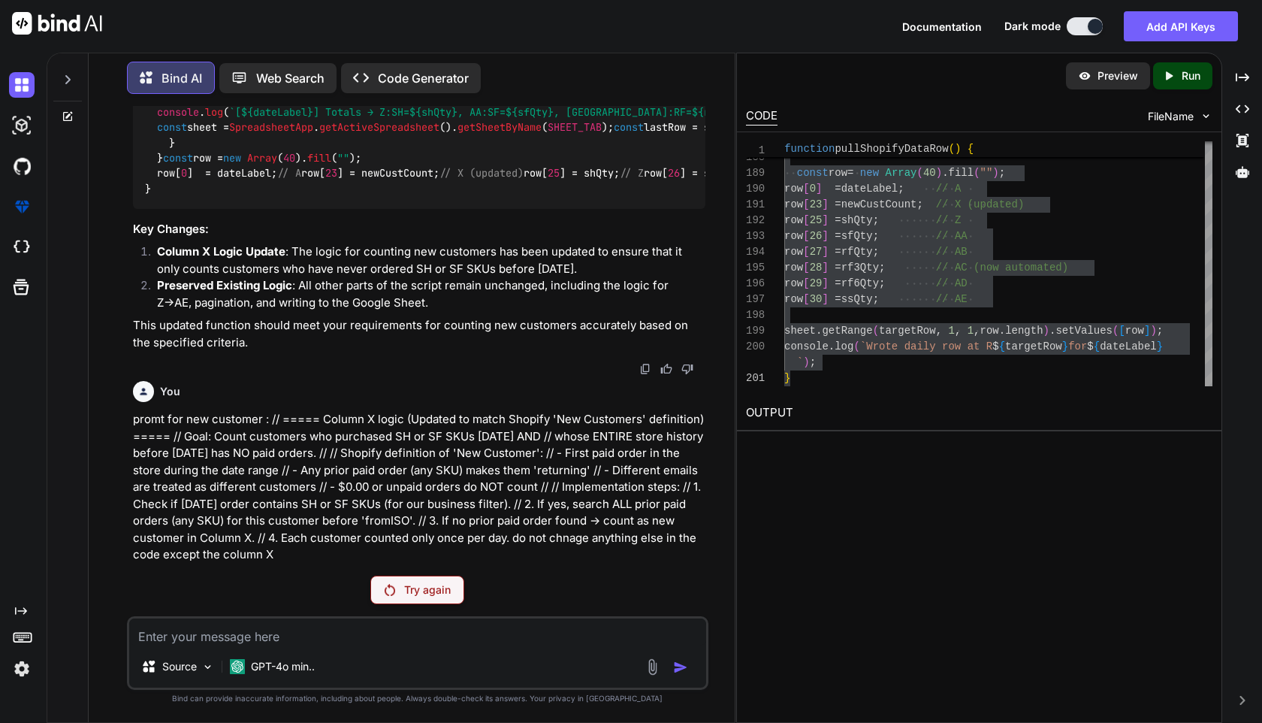
click at [1126, 80] on p "Preview" at bounding box center [1118, 75] width 41 height 15
click at [412, 589] on p "Try again" at bounding box center [427, 589] width 47 height 15
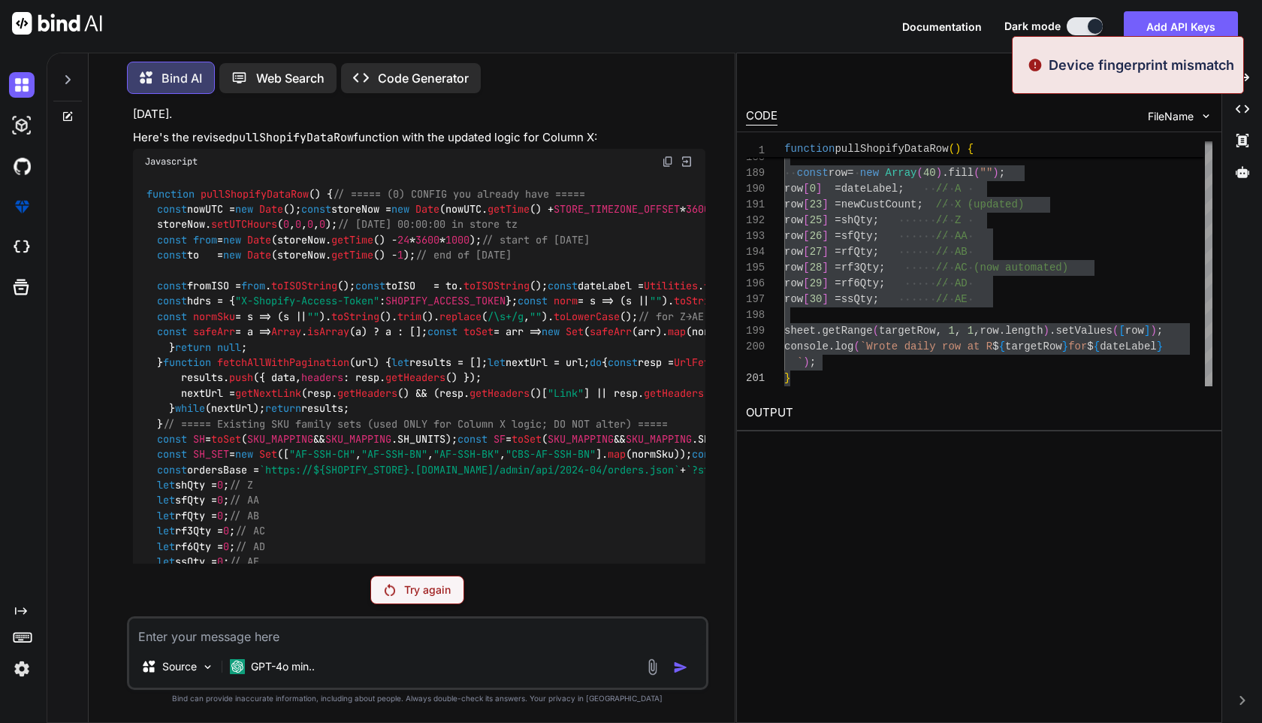
scroll to position [1337, 0]
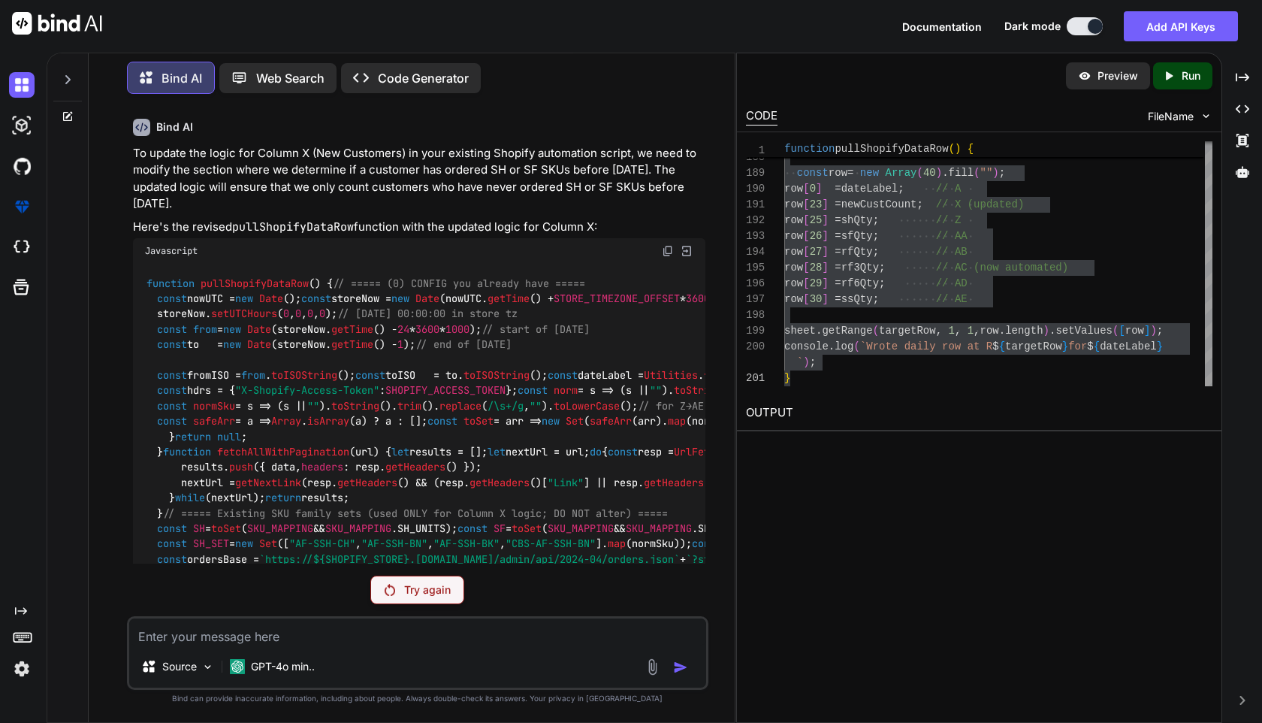
click at [689, 249] on img at bounding box center [687, 251] width 14 height 14
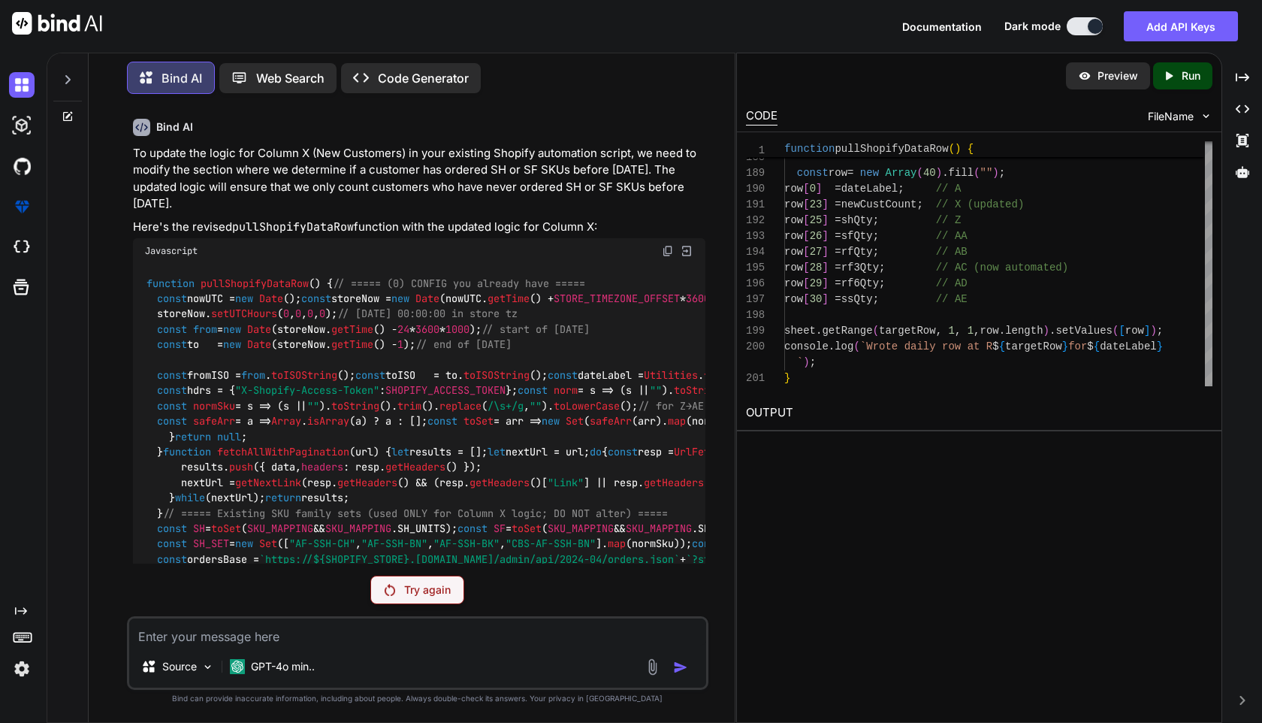
click at [689, 249] on img at bounding box center [687, 251] width 14 height 14
click at [671, 252] on img at bounding box center [668, 251] width 12 height 12
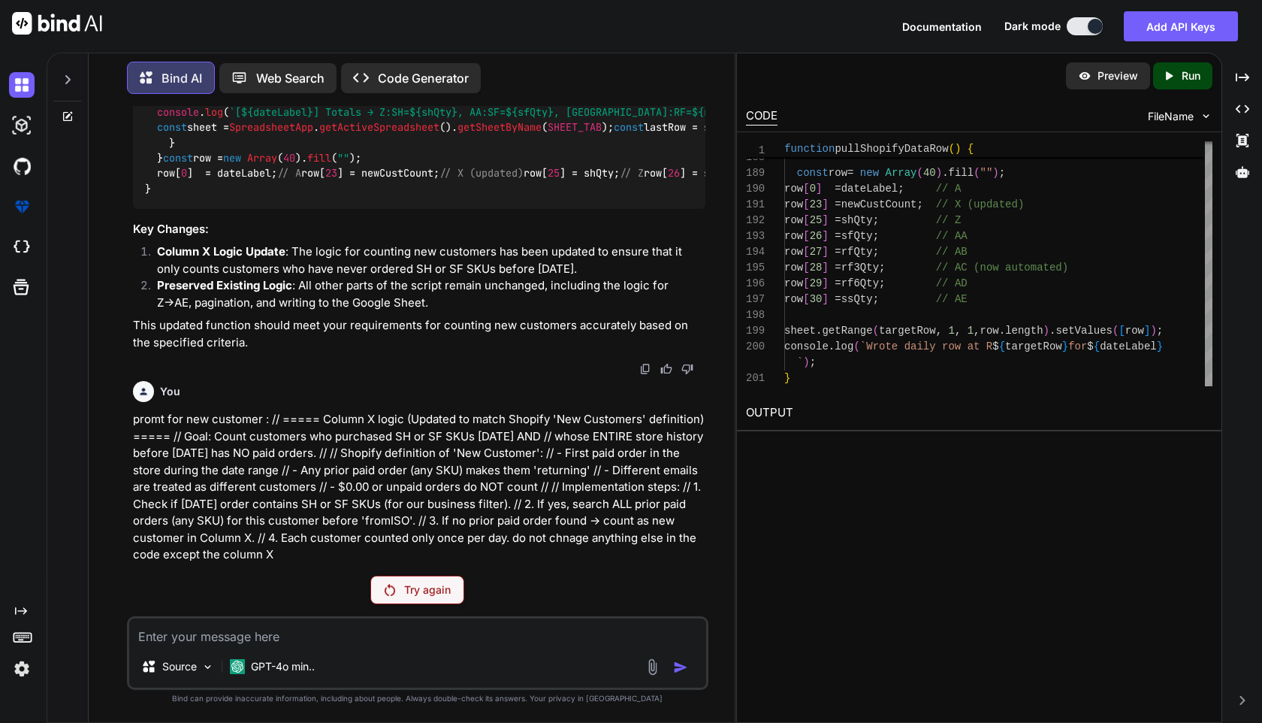
scroll to position [4500, 0]
click at [412, 88] on div "Created with Pixso. Code Generator" at bounding box center [411, 78] width 140 height 30
click at [418, 77] on p "Code Generator" at bounding box center [423, 78] width 91 height 18
click at [271, 85] on div "Web Search" at bounding box center [277, 78] width 117 height 30
click at [307, 72] on p "Web Search" at bounding box center [290, 78] width 68 height 18
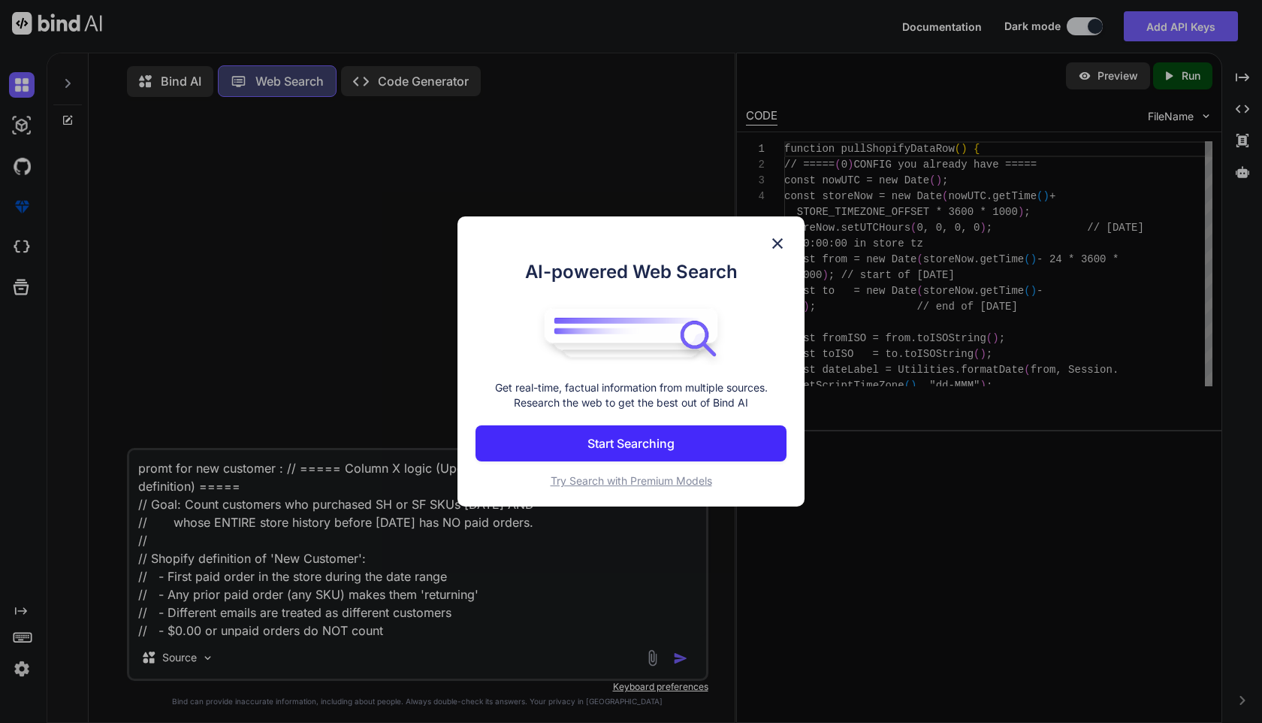
scroll to position [7, 0]
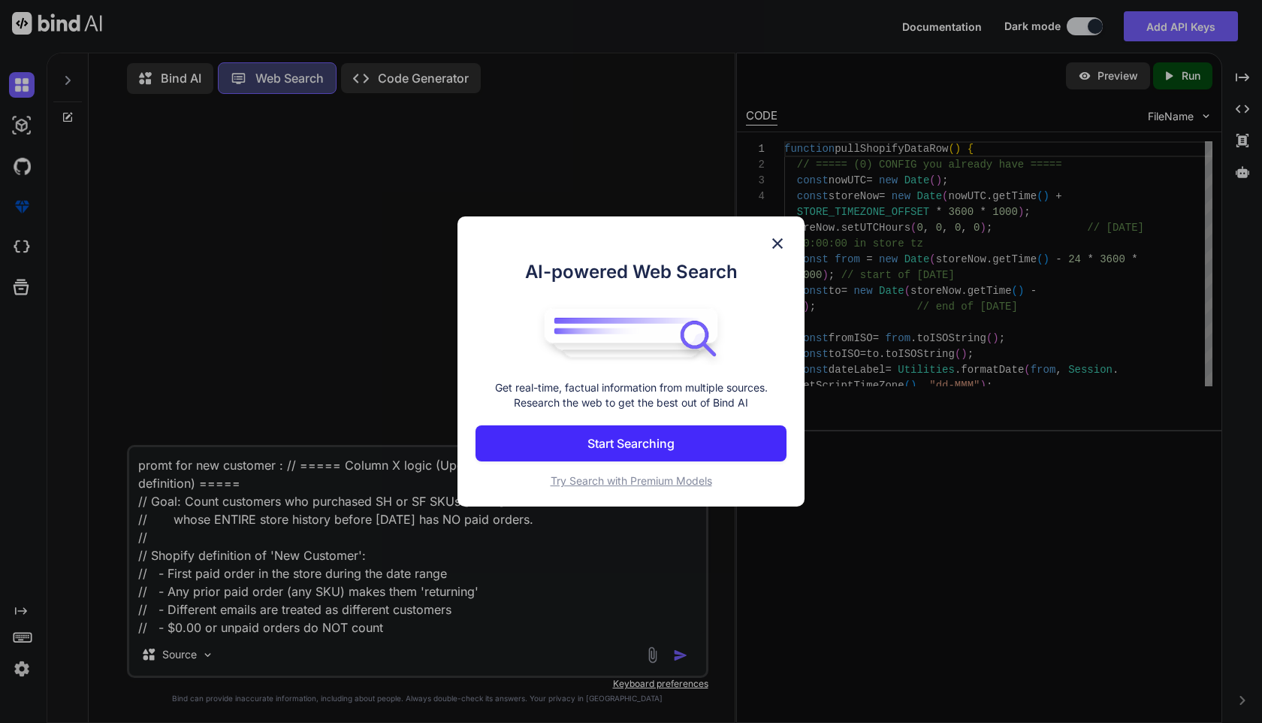
click at [784, 242] on img at bounding box center [778, 243] width 18 height 18
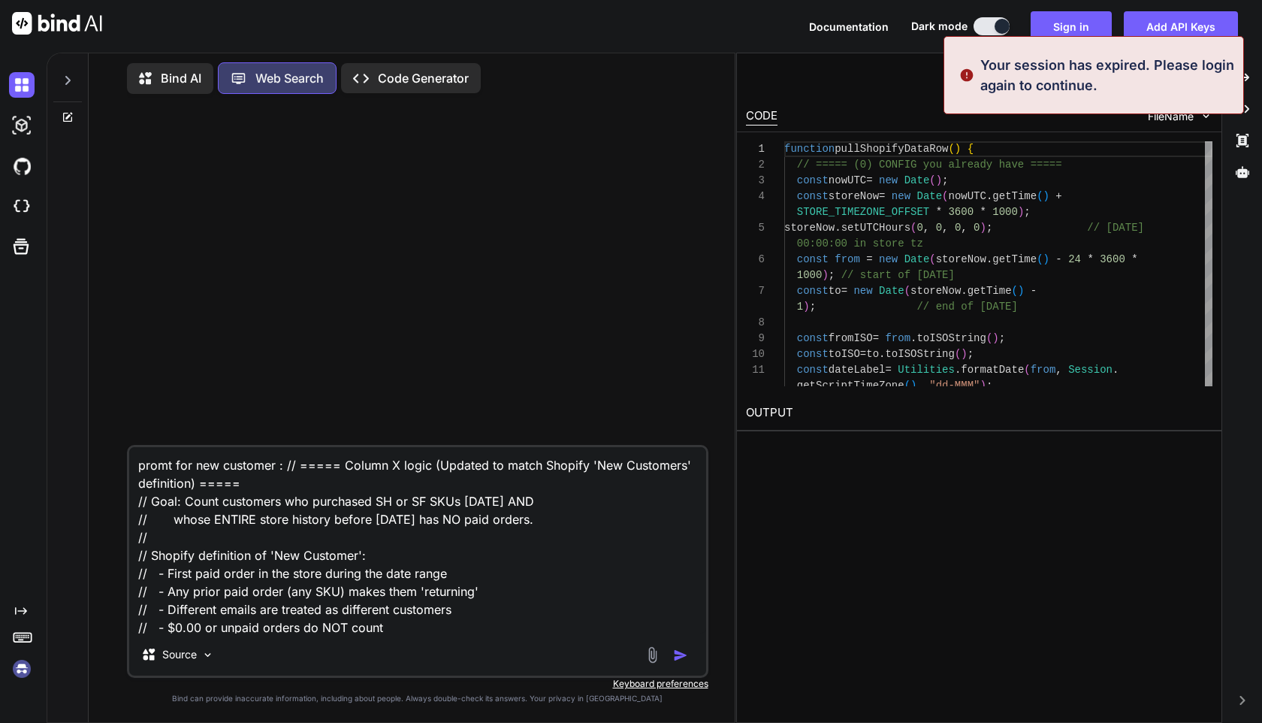
click at [189, 70] on p "Bind AI" at bounding box center [181, 78] width 41 height 18
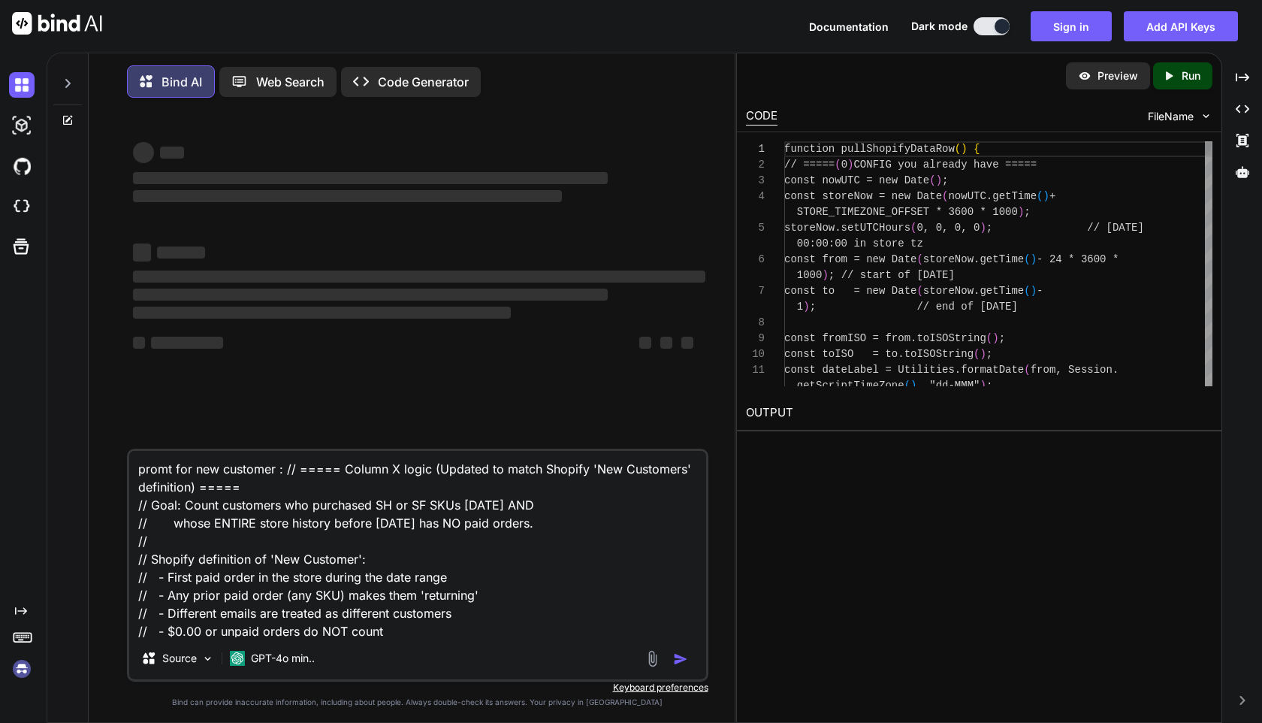
click at [388, 92] on div "Created with Pixso. Code Generator" at bounding box center [411, 82] width 140 height 30
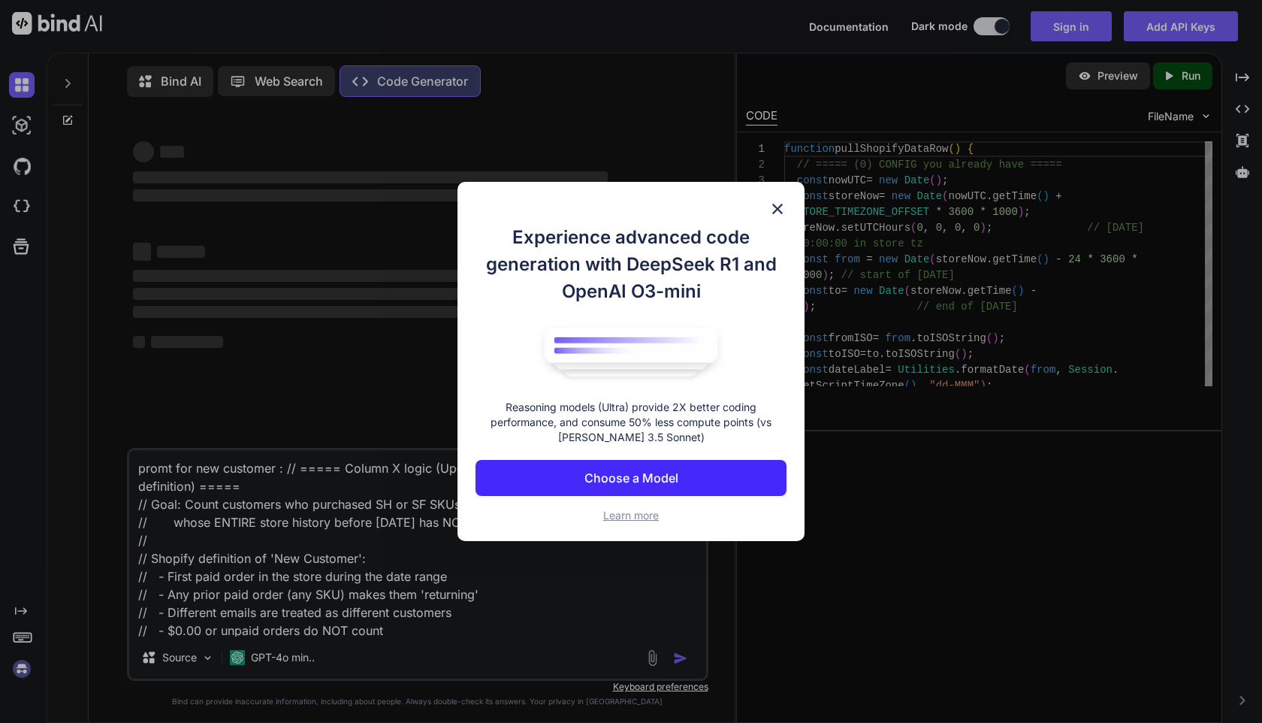
click at [784, 208] on img at bounding box center [778, 209] width 18 height 18
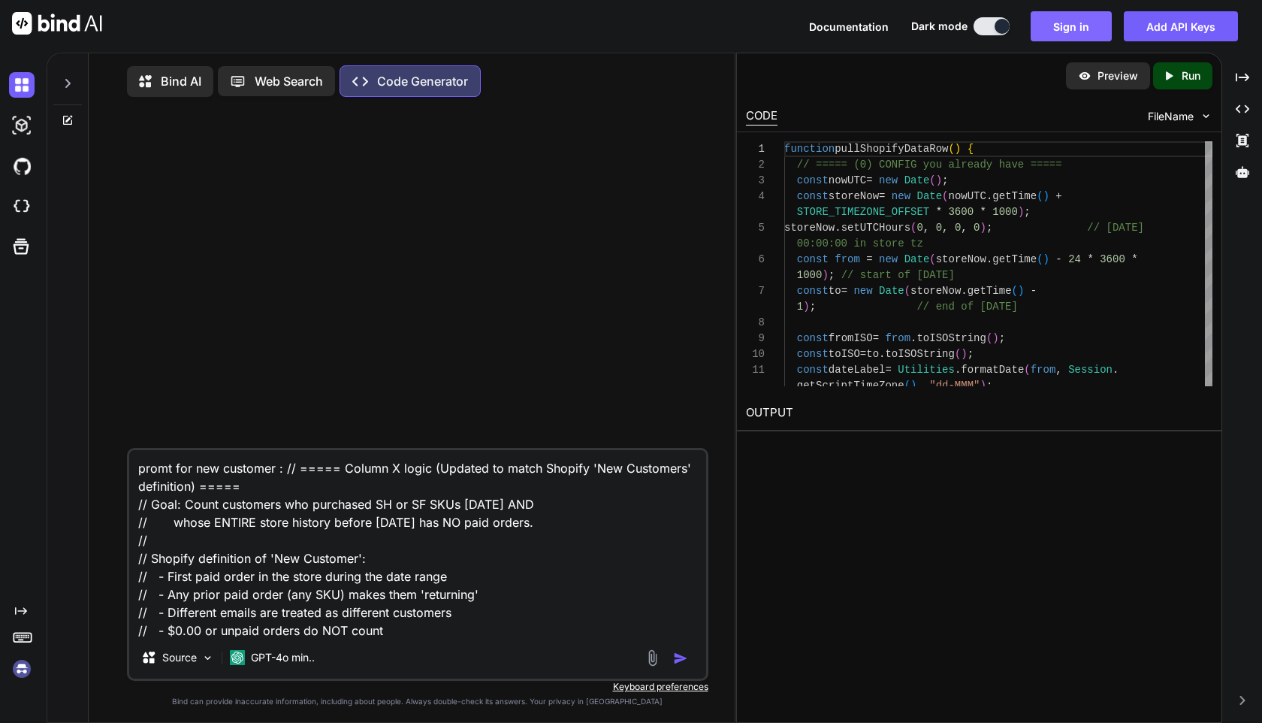
click at [1089, 24] on button "Sign in" at bounding box center [1071, 26] width 81 height 30
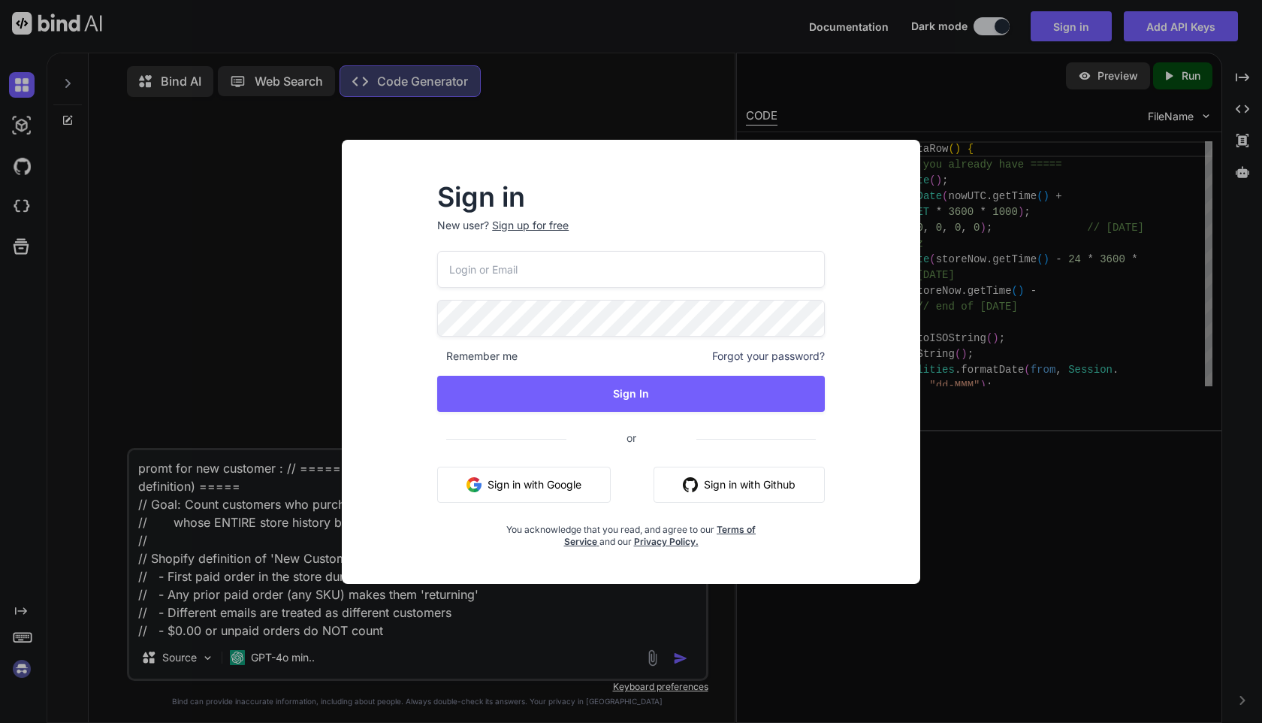
click at [541, 497] on button "Sign in with Google" at bounding box center [524, 485] width 174 height 36
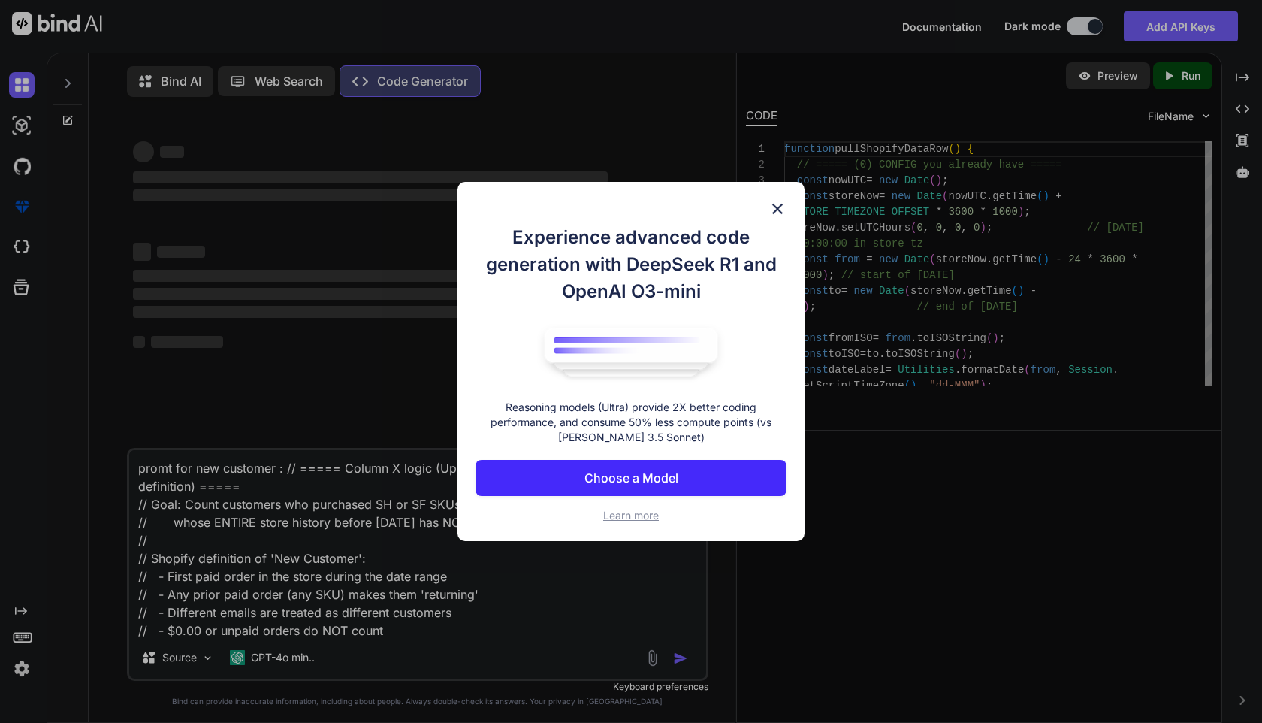
click at [779, 208] on img at bounding box center [778, 209] width 18 height 18
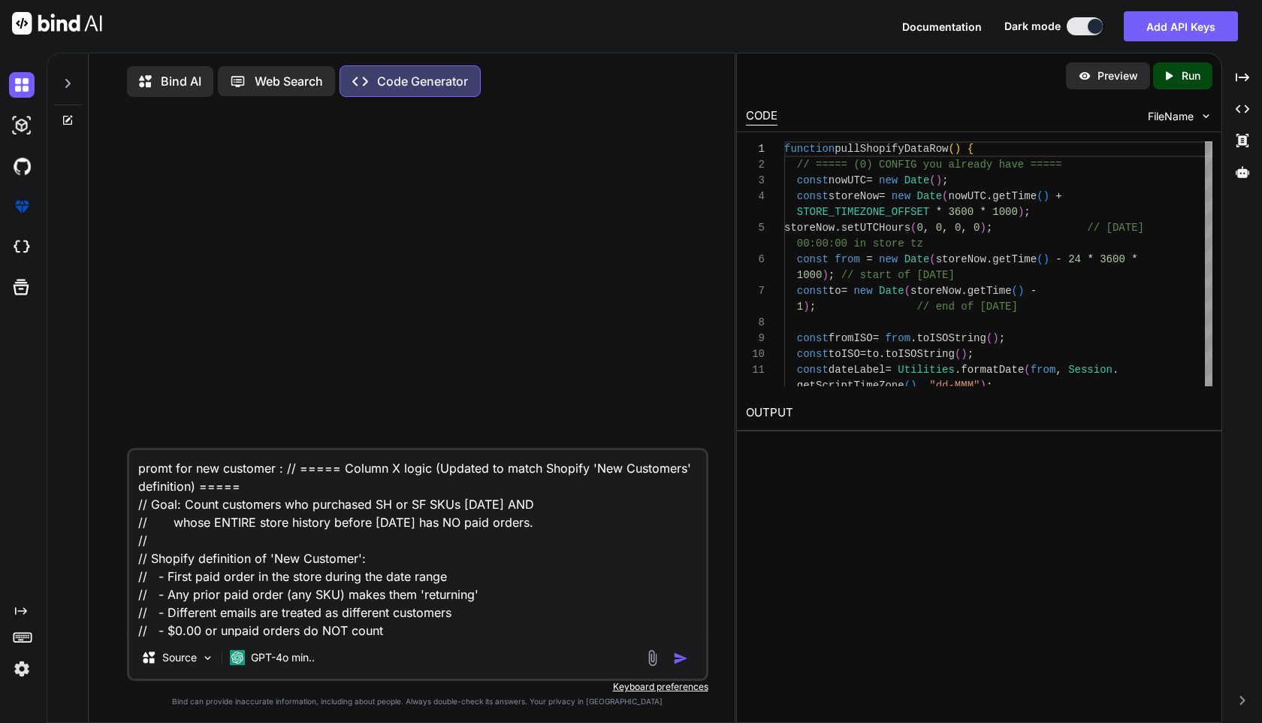
click at [552, 648] on div "Source GPT-4o min.." at bounding box center [417, 660] width 576 height 36
click at [519, 618] on textarea "promt for new customer : // ===== Column X logic (Updated to match Shopify 'New…" at bounding box center [417, 543] width 576 height 186
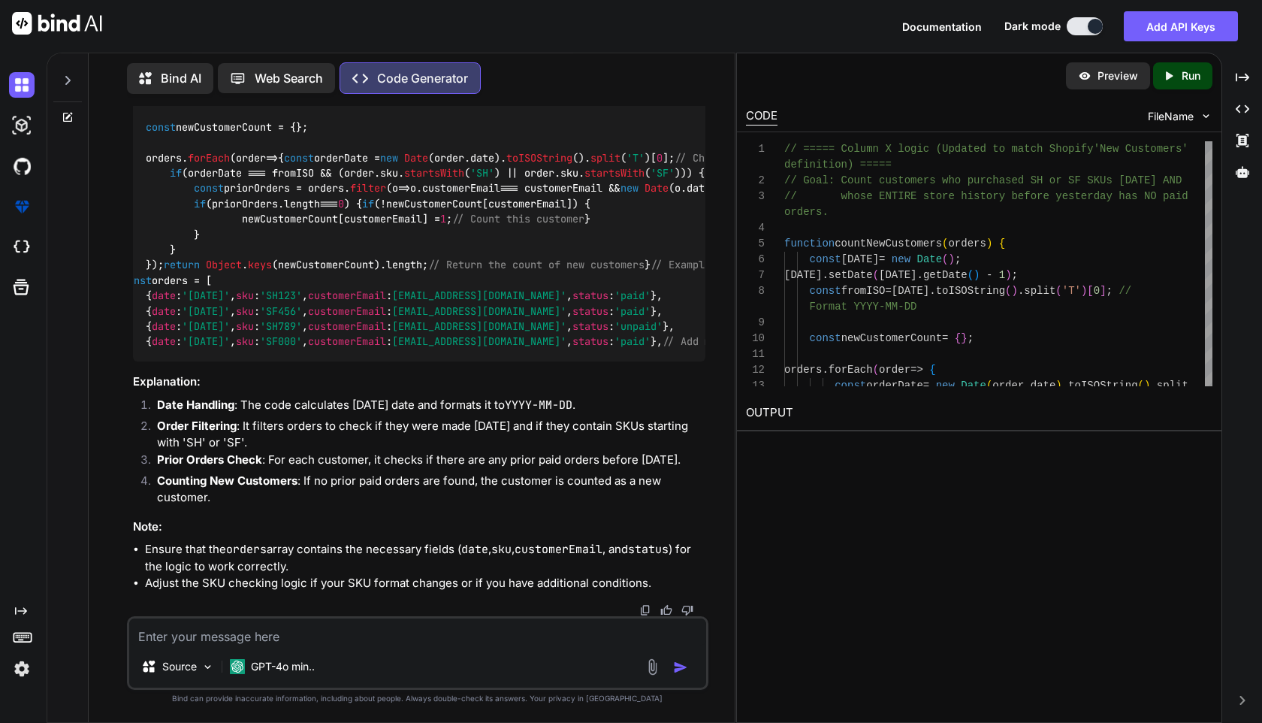
scroll to position [774, 0]
